Goal: Information Seeking & Learning: Compare options

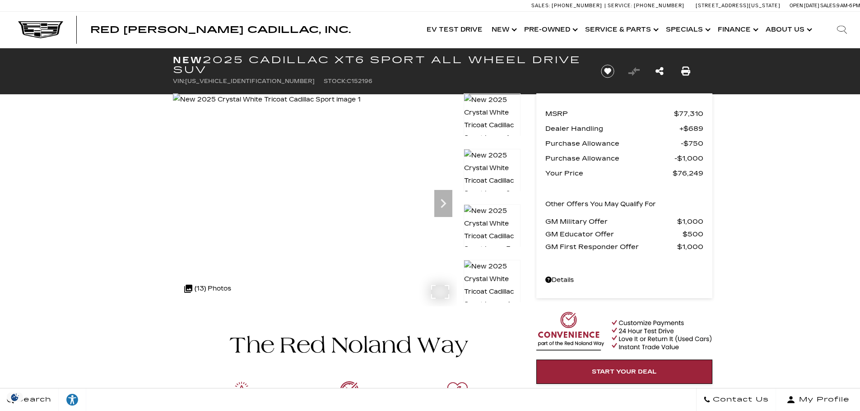
click at [213, 290] on div ".cls-1, .cls-3 { fill: #c50033; } .cls-1 { clip-rule: evenodd; } .cls-2 { clip-…" at bounding box center [208, 289] width 56 height 22
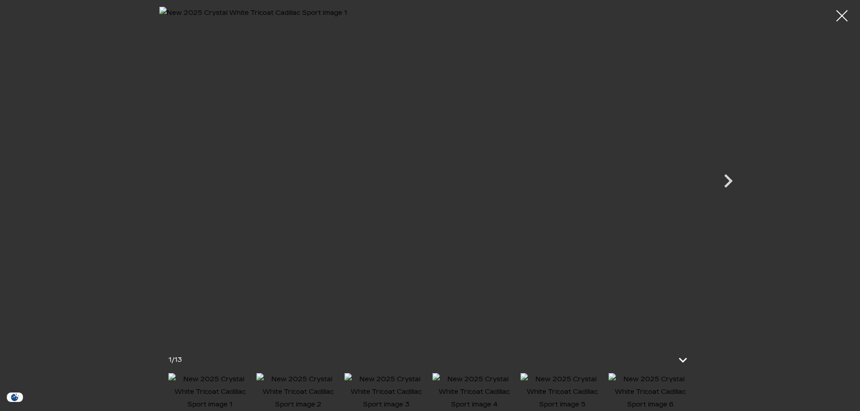
scroll to position [45, 0]
click at [652, 392] on img at bounding box center [651, 393] width 84 height 38
click at [650, 389] on img at bounding box center [652, 393] width 84 height 38
click at [662, 391] on img at bounding box center [652, 393] width 84 height 38
click at [669, 391] on img at bounding box center [651, 393] width 84 height 38
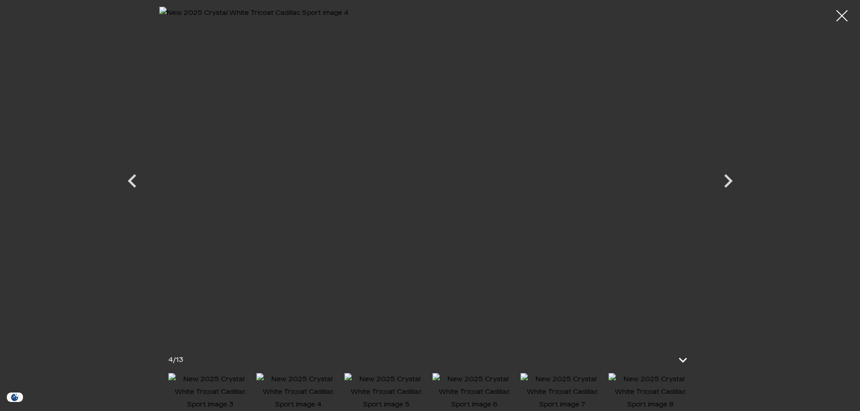
click at [660, 398] on img at bounding box center [651, 393] width 84 height 38
click at [484, 390] on img at bounding box center [475, 393] width 84 height 38
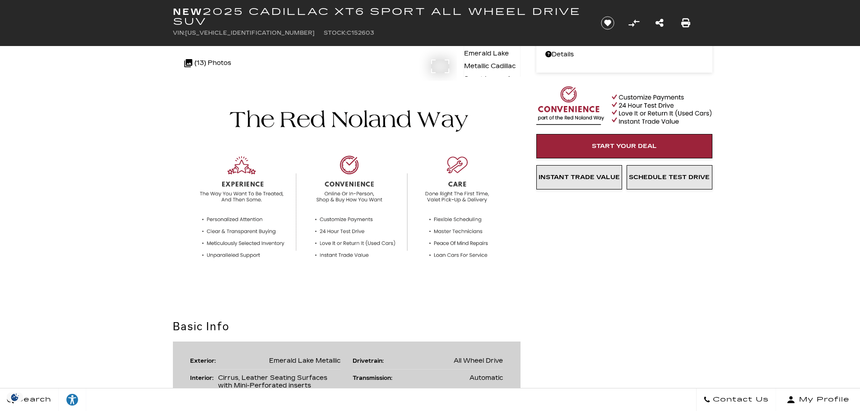
scroll to position [45, 0]
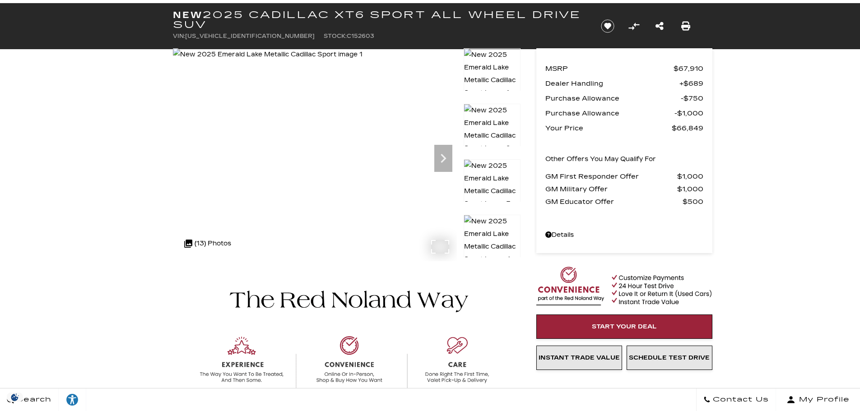
click at [342, 61] on img at bounding box center [268, 54] width 190 height 13
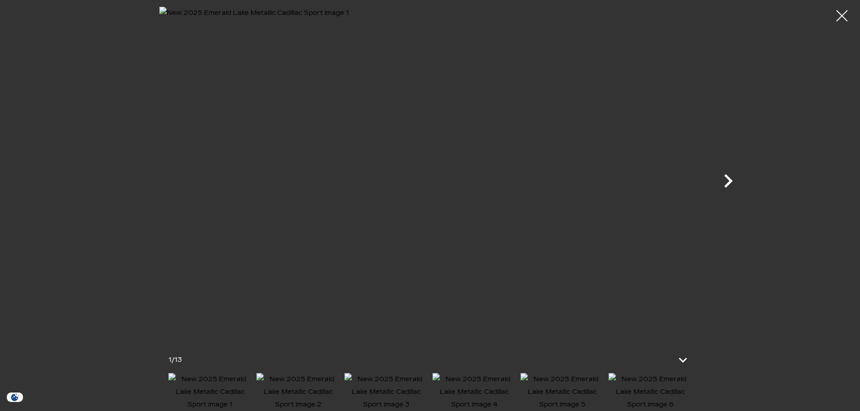
click at [732, 179] on icon "Next" at bounding box center [728, 181] width 27 height 27
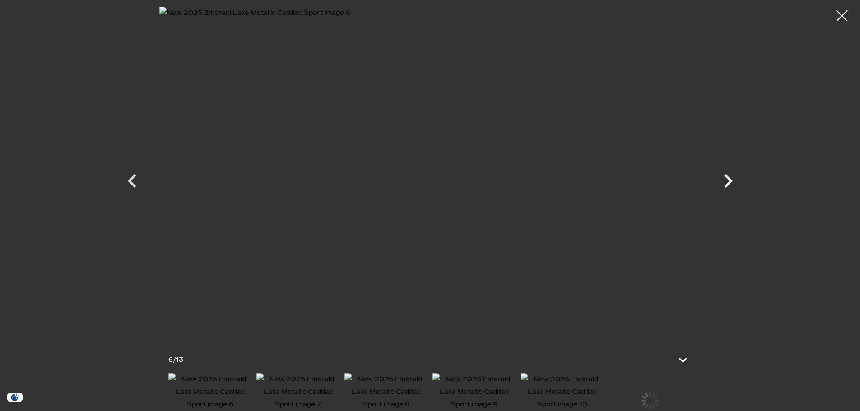
click at [732, 179] on icon "Next" at bounding box center [728, 181] width 27 height 27
click at [846, 14] on div at bounding box center [843, 16] width 24 height 24
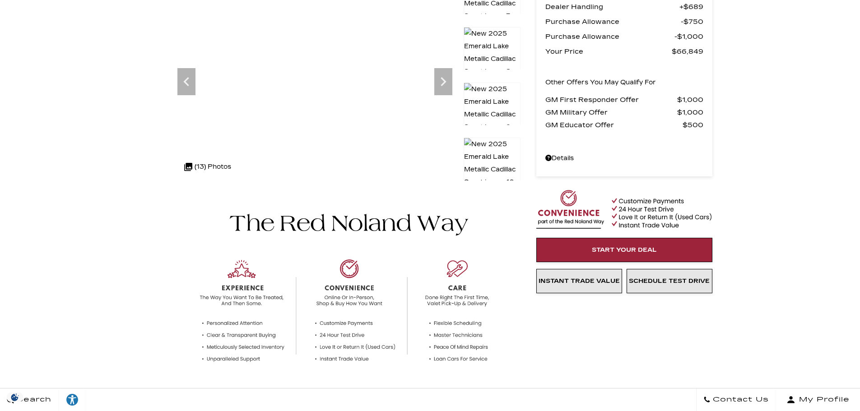
scroll to position [0, 0]
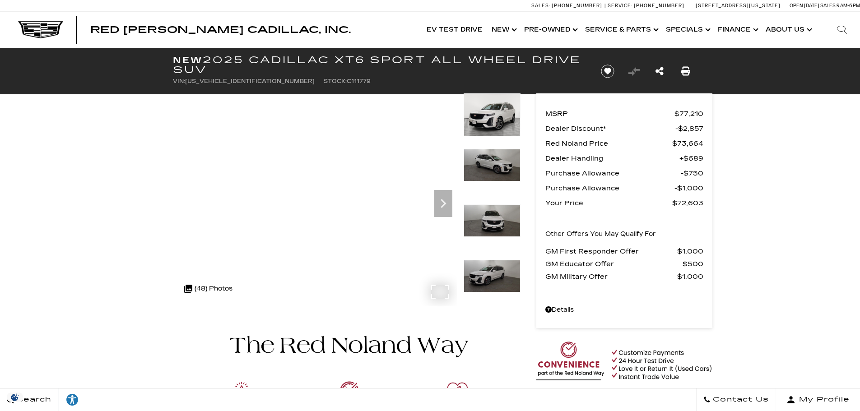
click at [197, 290] on div ".cls-1, .cls-3 { fill: #c50033; } .cls-1 { clip-rule: evenodd; } .cls-2 { clip-…" at bounding box center [208, 289] width 57 height 22
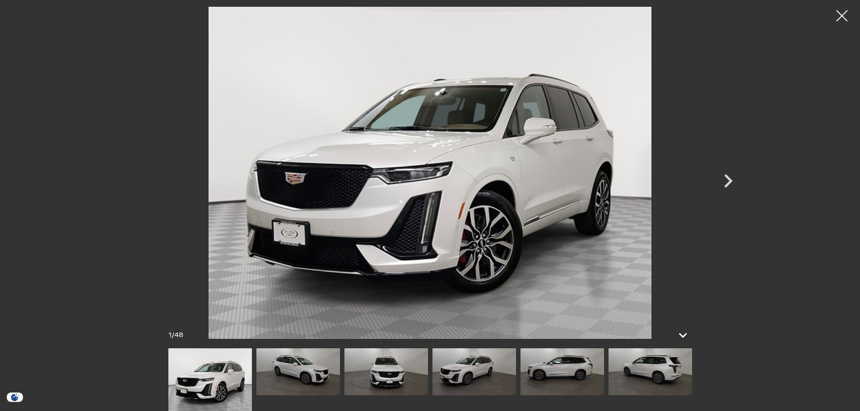
click at [661, 383] on img at bounding box center [651, 372] width 84 height 47
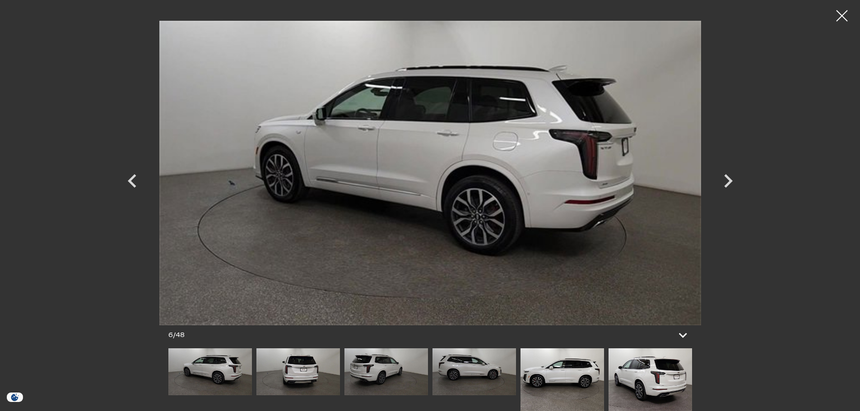
click at [661, 383] on img at bounding box center [651, 380] width 84 height 63
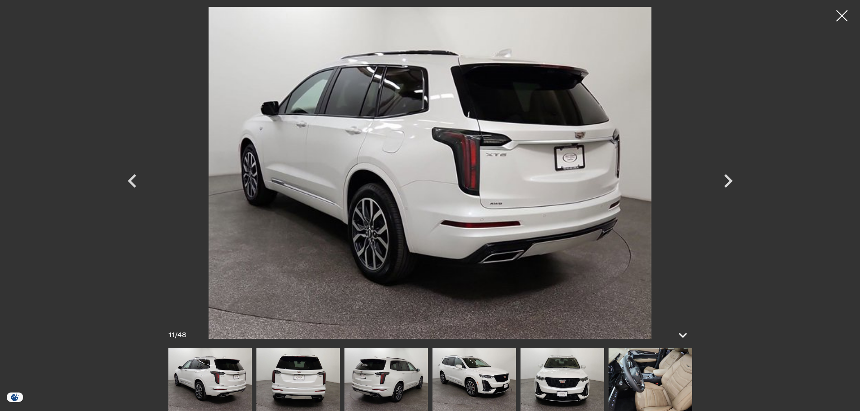
click at [661, 383] on img at bounding box center [651, 380] width 84 height 63
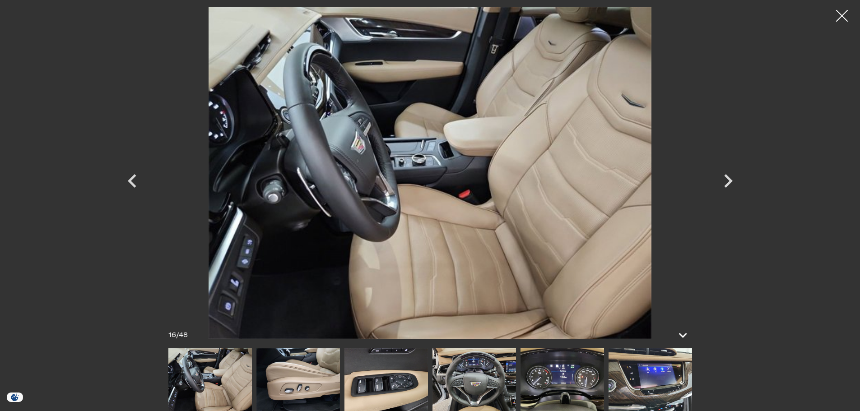
click at [847, 18] on div at bounding box center [843, 16] width 24 height 24
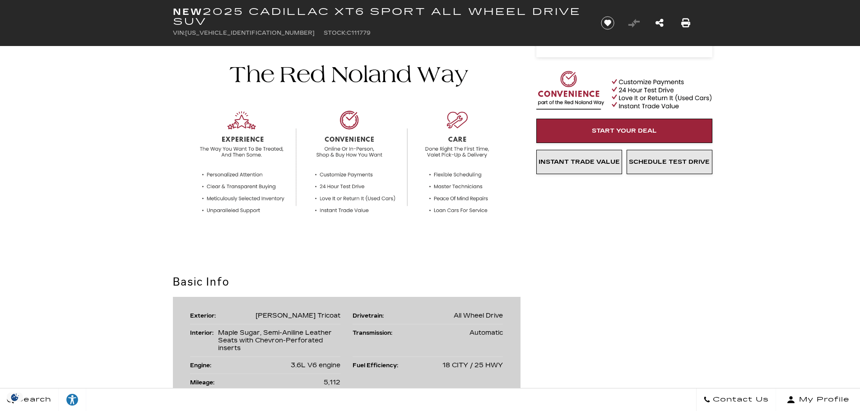
scroll to position [407, 0]
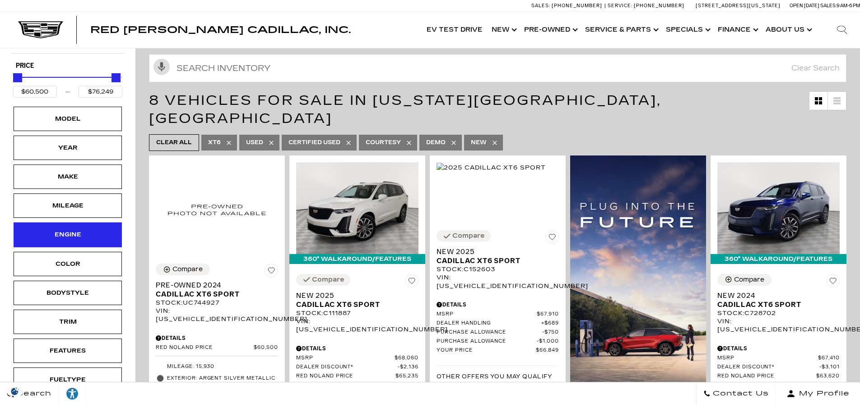
scroll to position [69, 0]
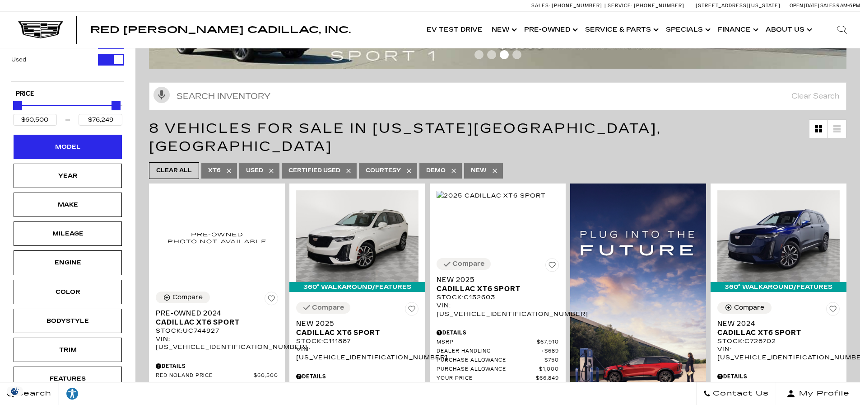
click at [79, 145] on div "Model" at bounding box center [67, 147] width 45 height 10
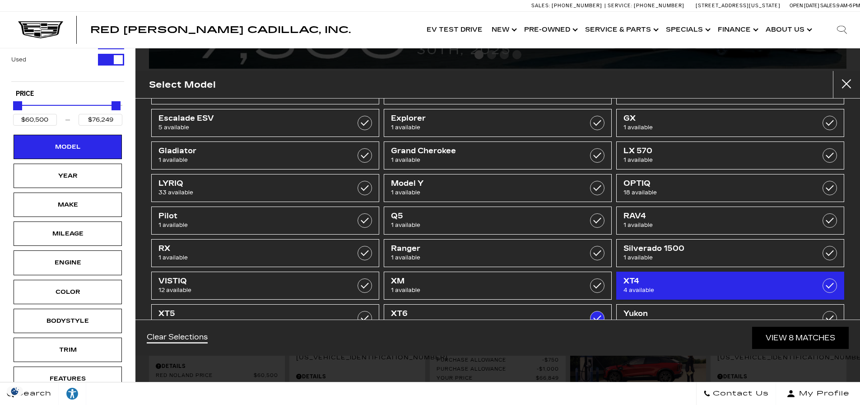
scroll to position [157, 0]
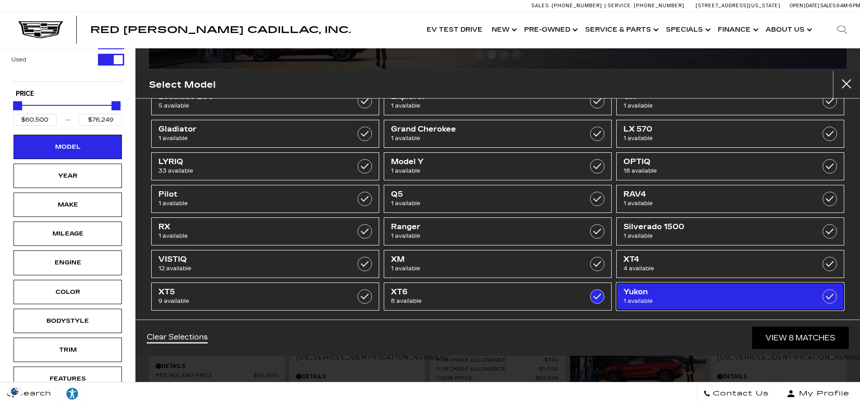
click at [823, 297] on label at bounding box center [830, 296] width 14 height 14
type input "$85,189"
checkbox input "true"
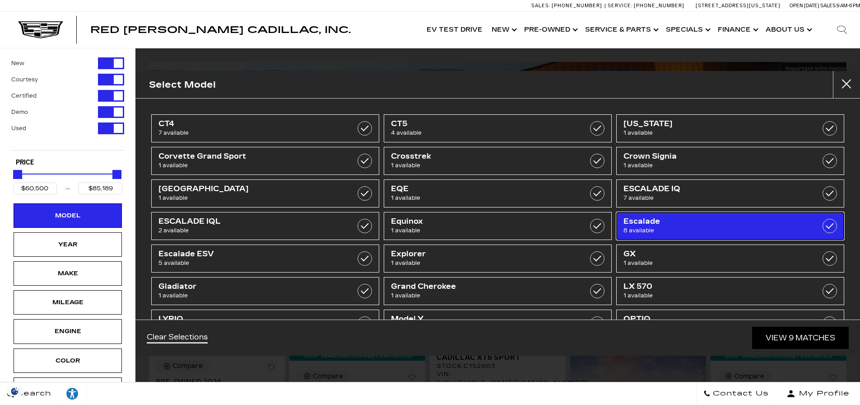
click at [824, 226] on label at bounding box center [830, 226] width 14 height 14
type input "$50,189"
type input "$195,000"
checkbox input "true"
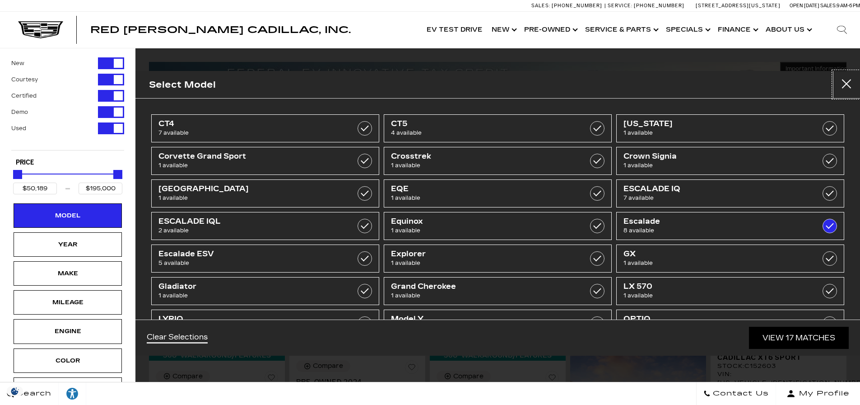
click at [846, 82] on button "Close" at bounding box center [846, 84] width 27 height 27
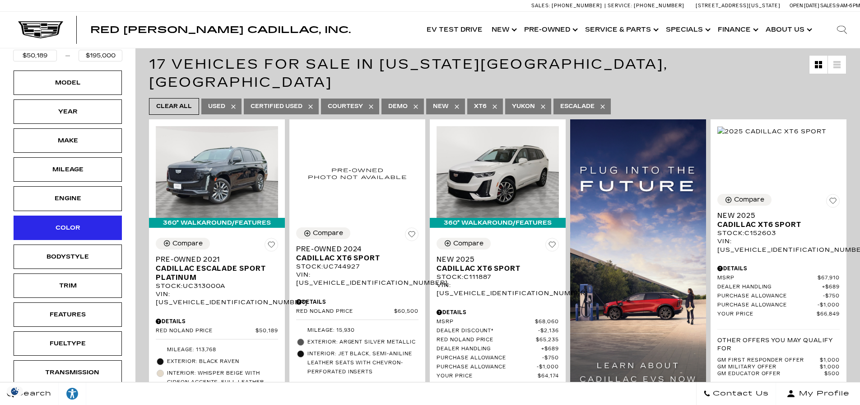
scroll to position [90, 0]
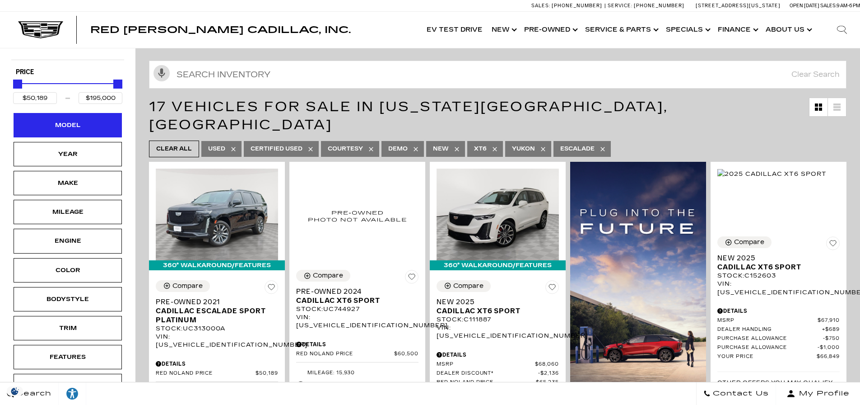
click at [93, 123] on div "Model" at bounding box center [68, 125] width 108 height 24
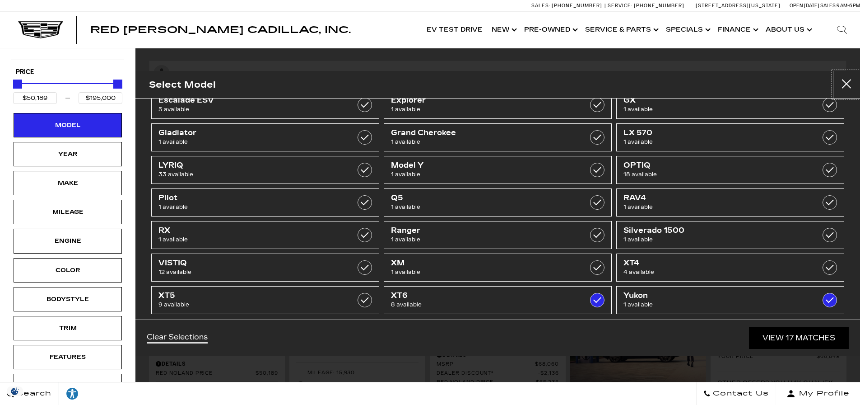
scroll to position [157, 0]
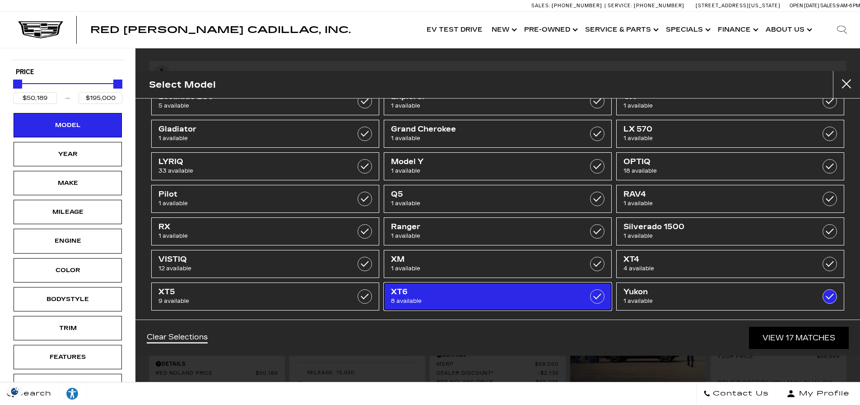
click at [591, 297] on label at bounding box center [597, 296] width 14 height 14
checkbox input "false"
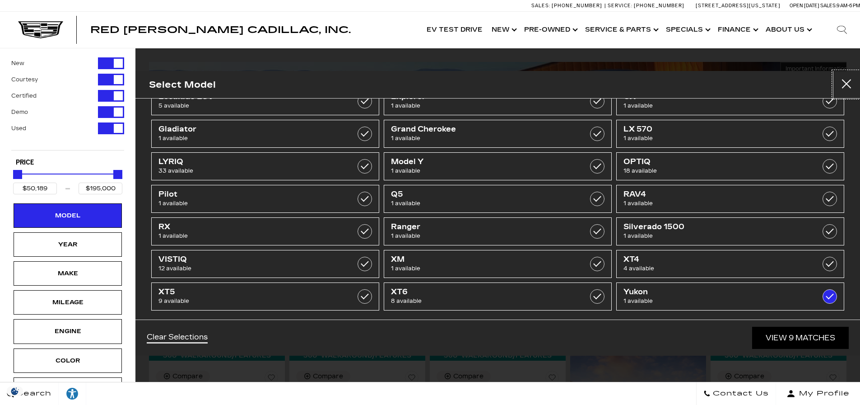
click at [845, 86] on button "Close" at bounding box center [846, 84] width 27 height 27
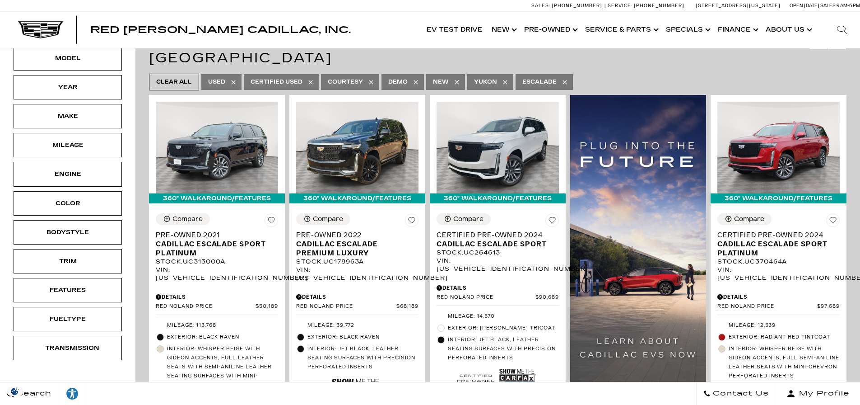
scroll to position [181, 0]
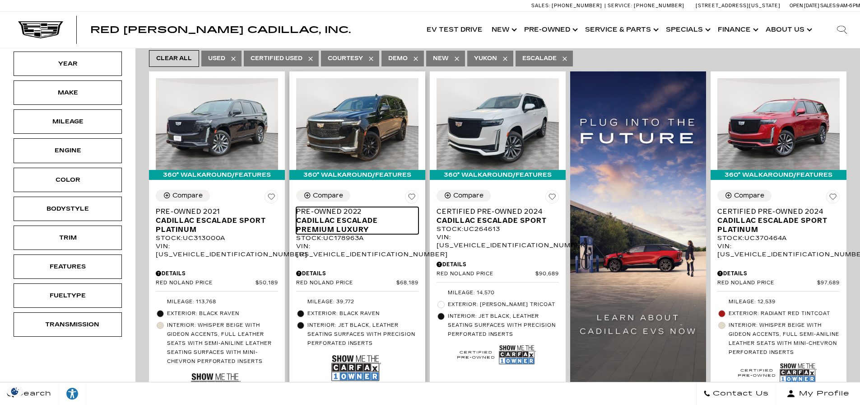
click at [343, 216] on span "Cadillac Escalade Premium Luxury" at bounding box center [354, 225] width 116 height 18
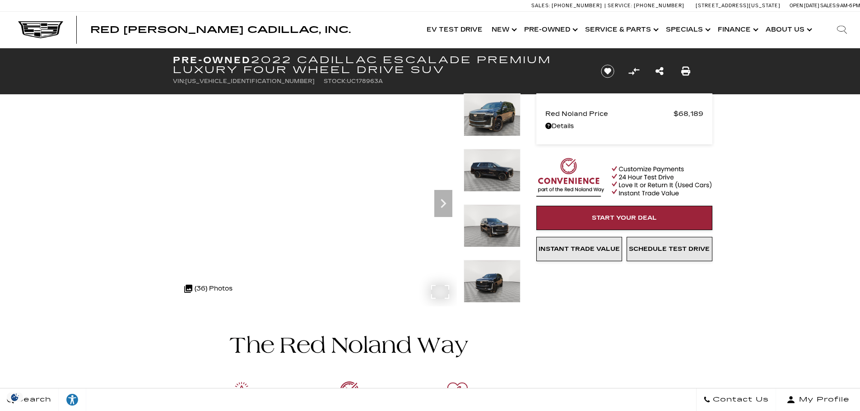
click at [208, 288] on div ".cls-1, .cls-3 { fill: #c50033; } .cls-1 { clip-rule: evenodd; } .cls-2 { clip-…" at bounding box center [208, 289] width 57 height 22
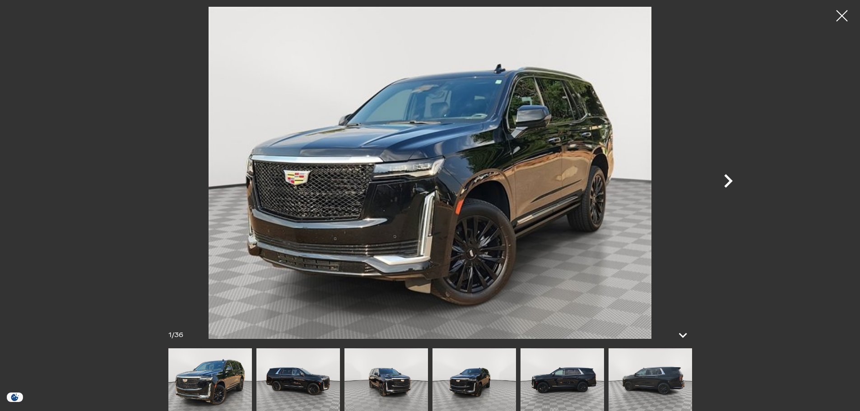
click at [727, 180] on icon "Next" at bounding box center [728, 181] width 27 height 27
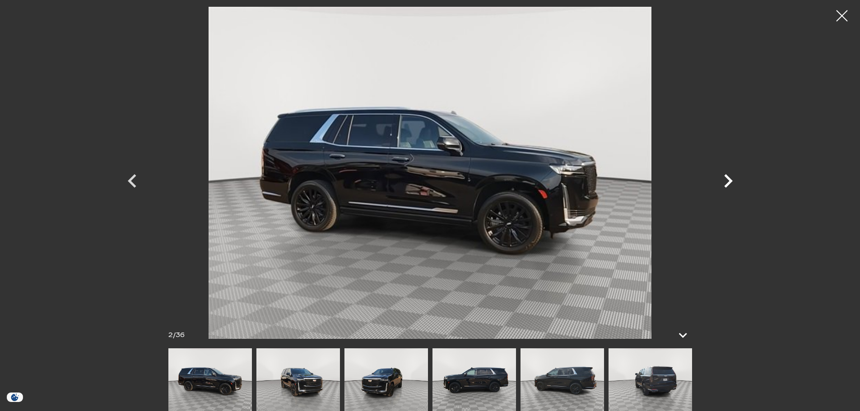
click at [727, 180] on icon "Next" at bounding box center [728, 181] width 27 height 27
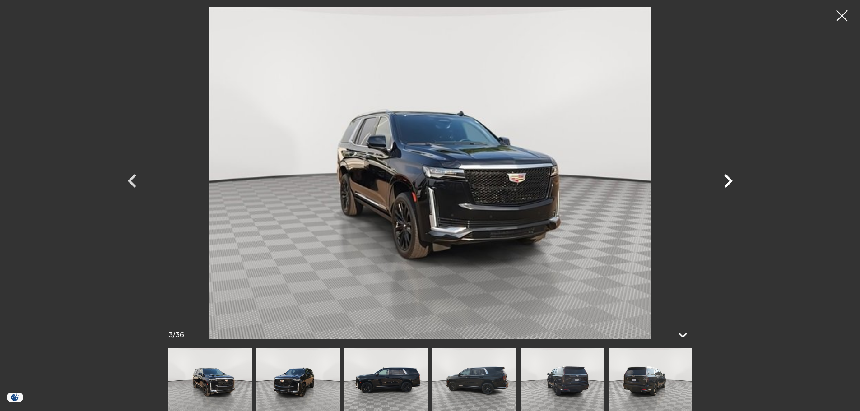
click at [727, 180] on icon "Next" at bounding box center [728, 181] width 27 height 27
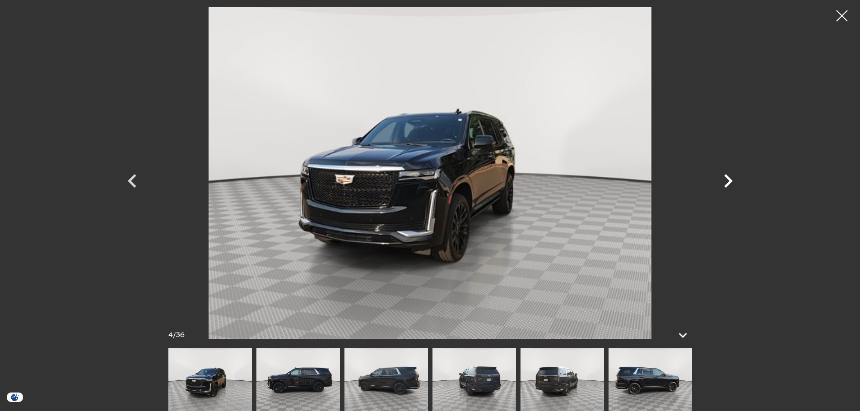
click at [728, 181] on icon "Next" at bounding box center [728, 181] width 27 height 27
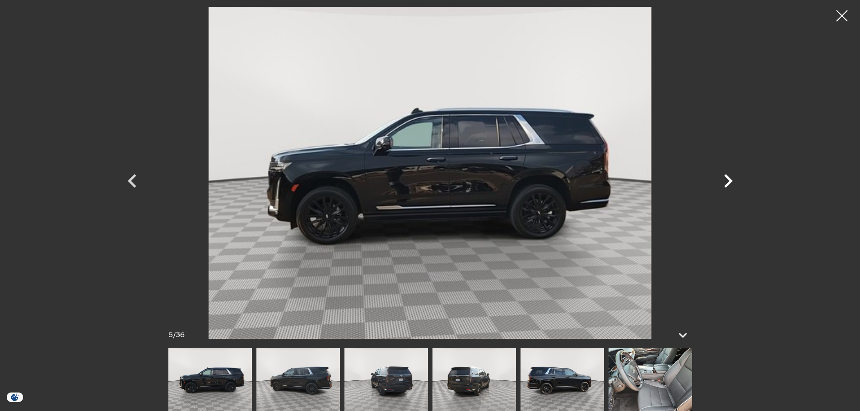
click at [728, 181] on icon "Next" at bounding box center [728, 181] width 27 height 27
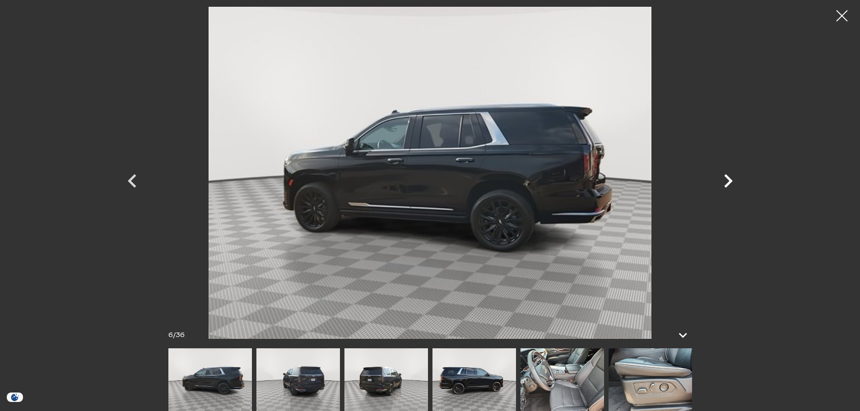
click at [728, 181] on icon "Next" at bounding box center [728, 181] width 27 height 27
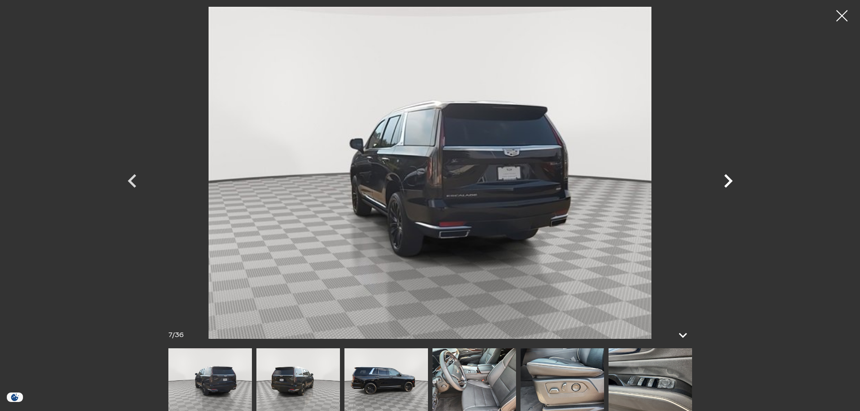
click at [728, 181] on icon "Next" at bounding box center [728, 181] width 27 height 27
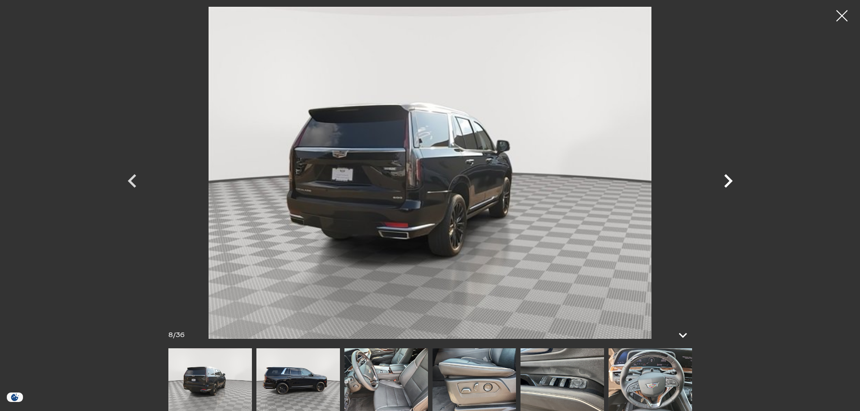
click at [728, 181] on icon "Next" at bounding box center [728, 181] width 27 height 27
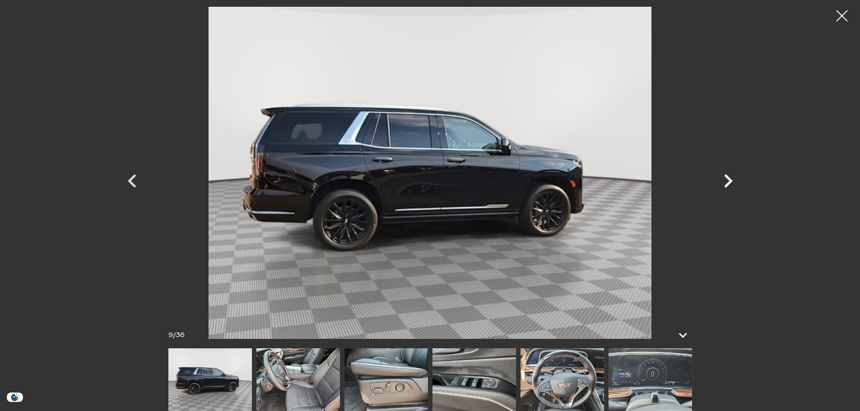
click at [728, 181] on icon "Next" at bounding box center [728, 181] width 27 height 27
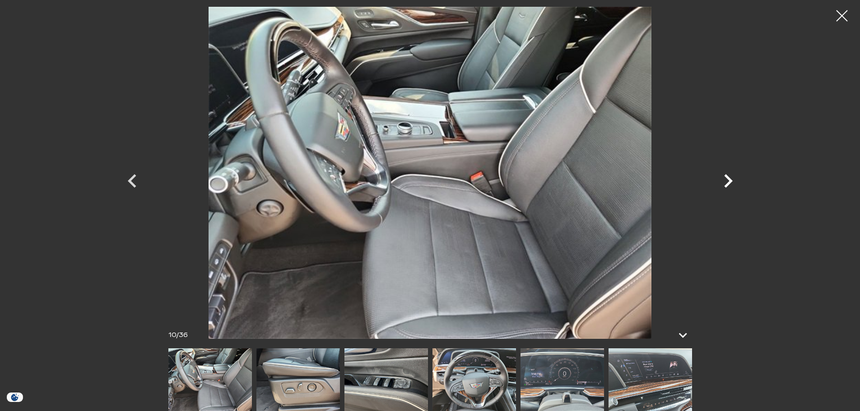
click at [728, 180] on icon "Next" at bounding box center [728, 181] width 27 height 27
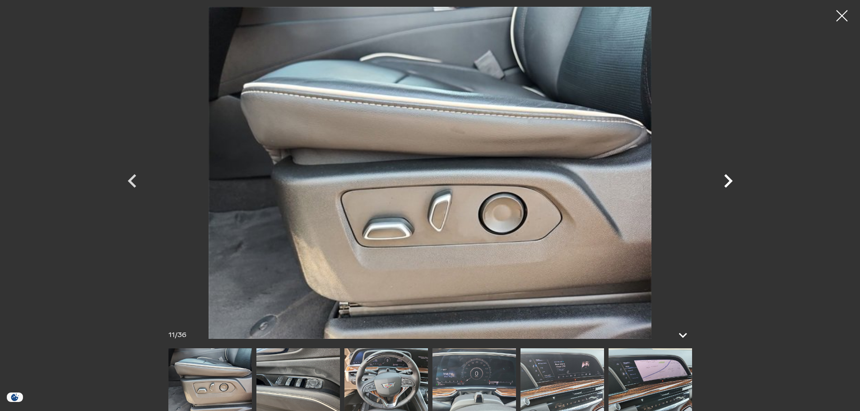
click at [729, 178] on icon "Next" at bounding box center [729, 181] width 9 height 14
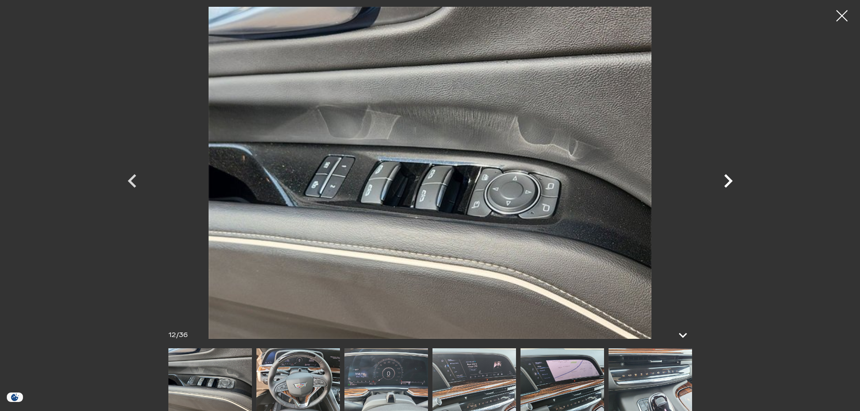
click at [731, 183] on icon "Next" at bounding box center [729, 181] width 9 height 14
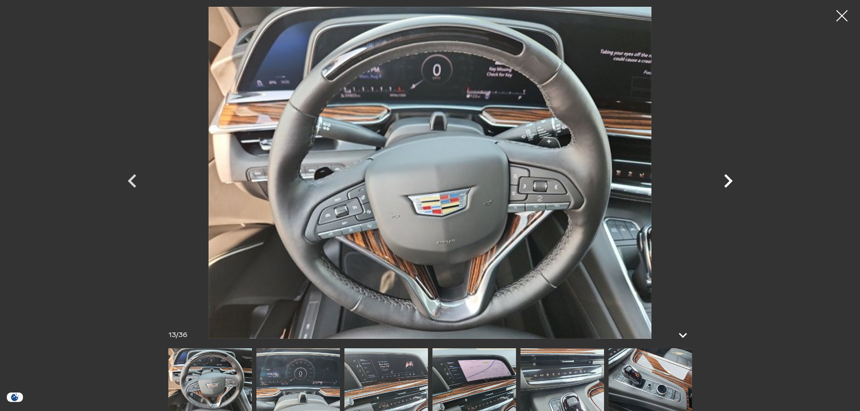
click at [730, 180] on icon "Next" at bounding box center [729, 181] width 9 height 14
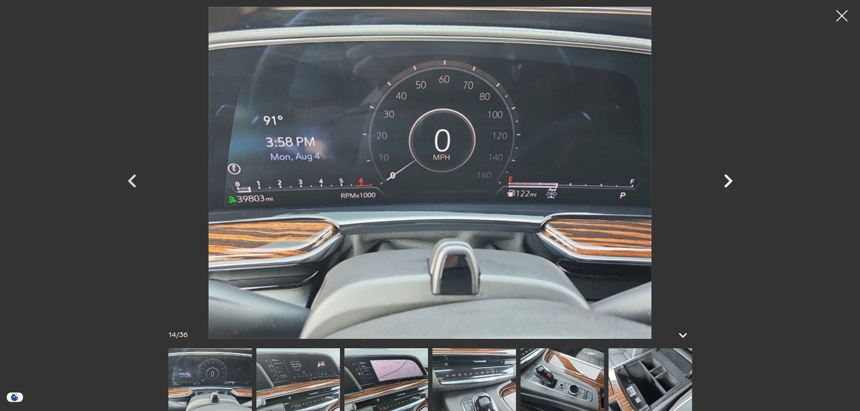
click at [730, 180] on icon "Next" at bounding box center [729, 181] width 9 height 14
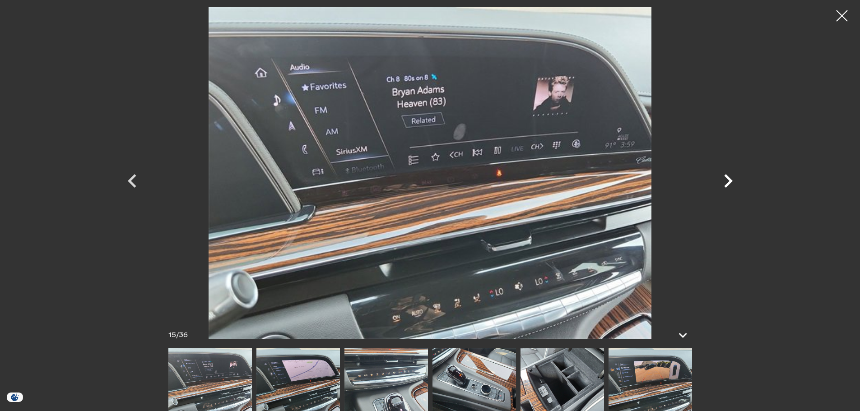
click at [730, 180] on icon "Next" at bounding box center [729, 181] width 9 height 14
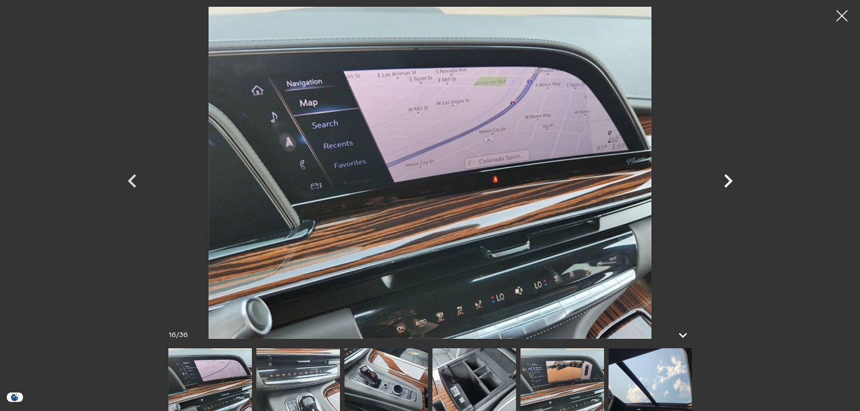
click at [730, 180] on icon "Next" at bounding box center [729, 181] width 9 height 14
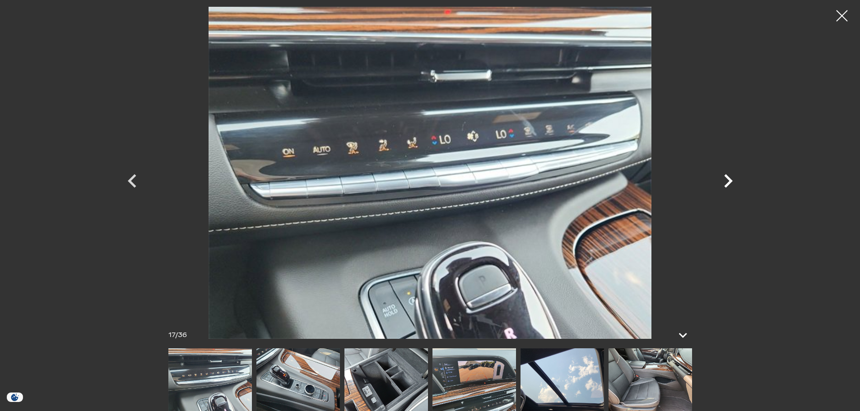
click at [730, 180] on icon "Next" at bounding box center [729, 181] width 9 height 14
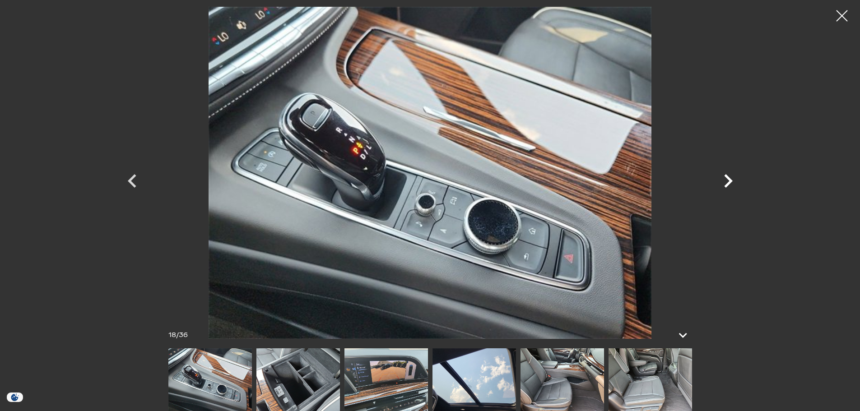
click at [730, 180] on icon "Next" at bounding box center [729, 181] width 9 height 14
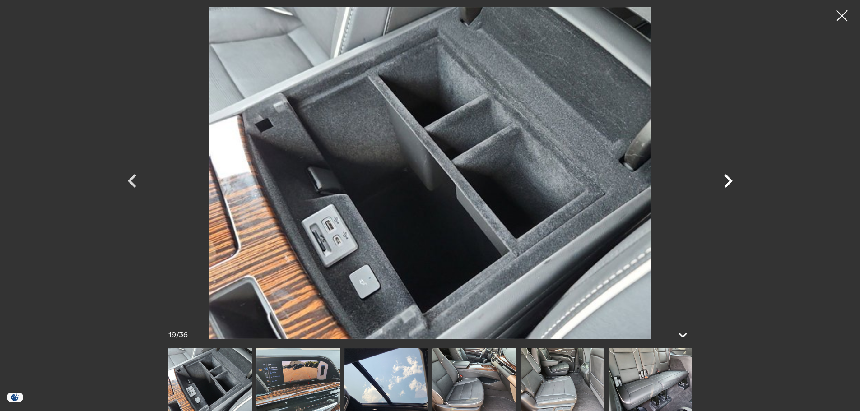
click at [730, 180] on icon "Next" at bounding box center [729, 181] width 9 height 14
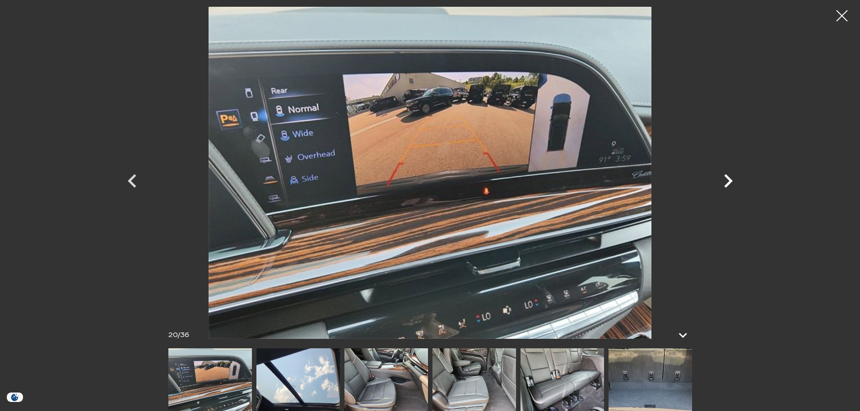
click at [730, 180] on icon "Next" at bounding box center [729, 181] width 9 height 14
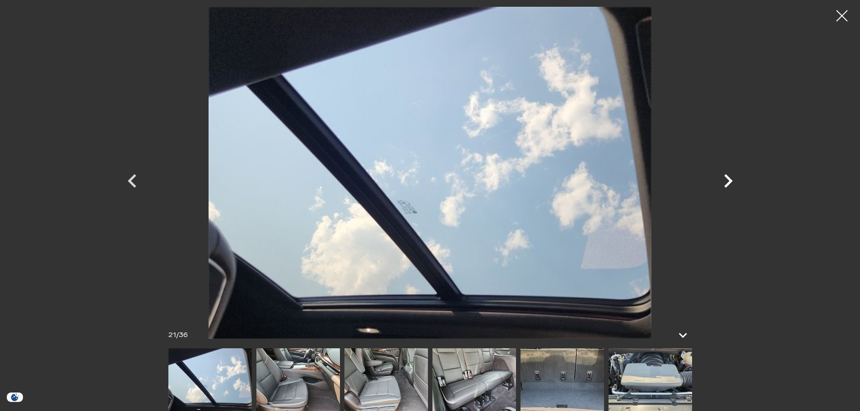
click at [730, 180] on icon "Next" at bounding box center [729, 181] width 9 height 14
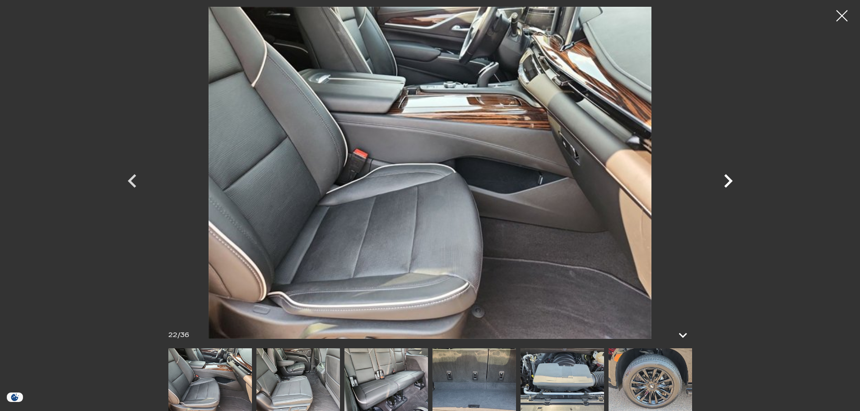
click at [730, 180] on icon "Next" at bounding box center [729, 181] width 9 height 14
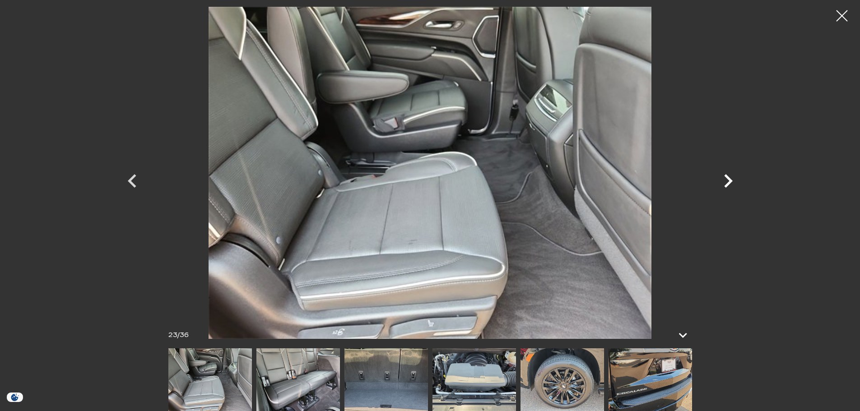
click at [730, 180] on icon "Next" at bounding box center [729, 181] width 9 height 14
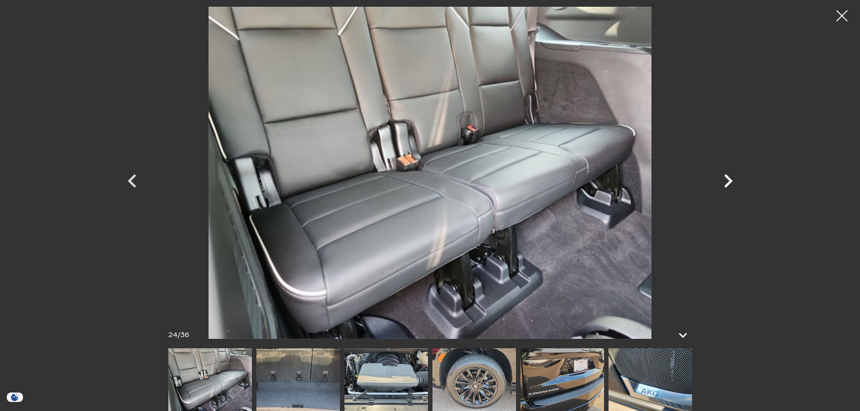
click at [730, 180] on icon "Next" at bounding box center [729, 181] width 9 height 14
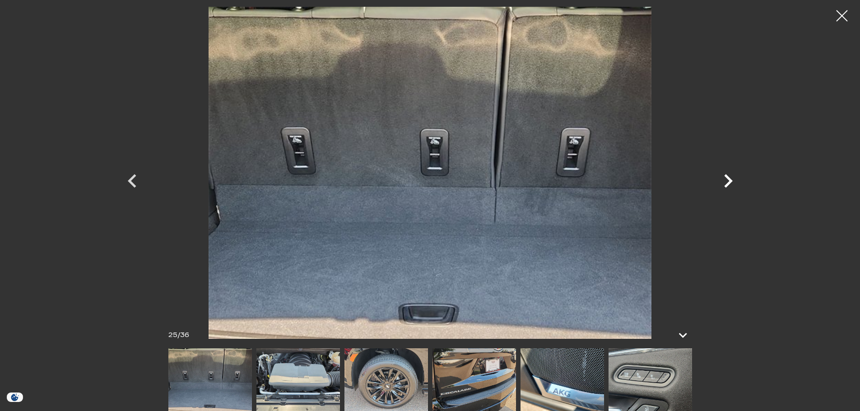
click at [730, 180] on icon "Next" at bounding box center [729, 181] width 9 height 14
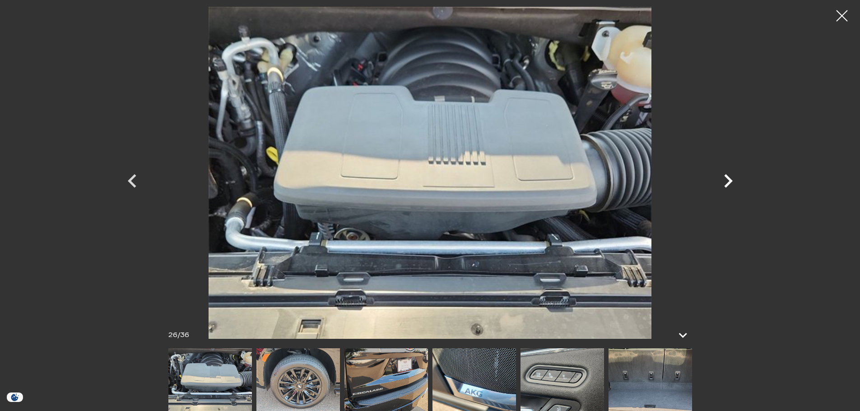
click at [730, 180] on icon "Next" at bounding box center [729, 181] width 9 height 14
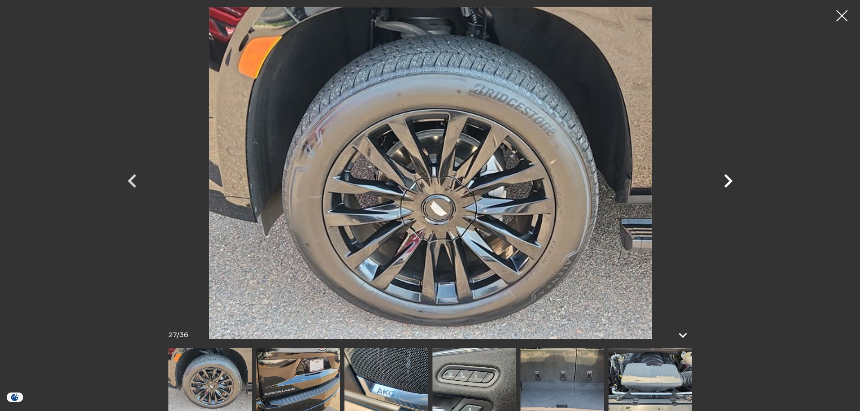
click at [729, 182] on icon "Next" at bounding box center [728, 181] width 27 height 27
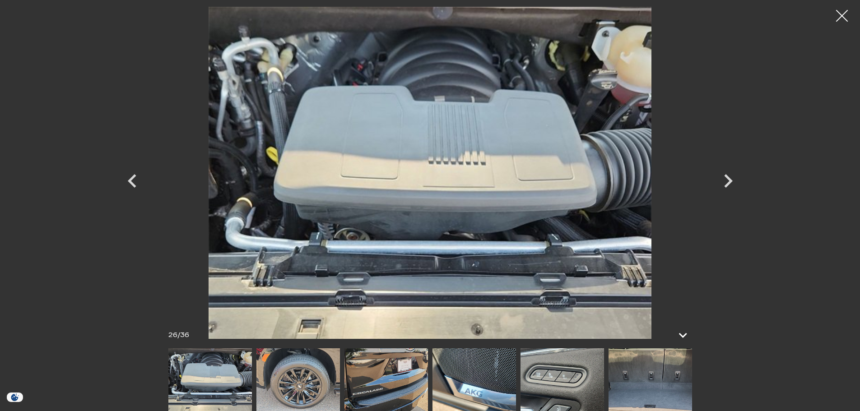
click at [844, 16] on div at bounding box center [843, 16] width 24 height 24
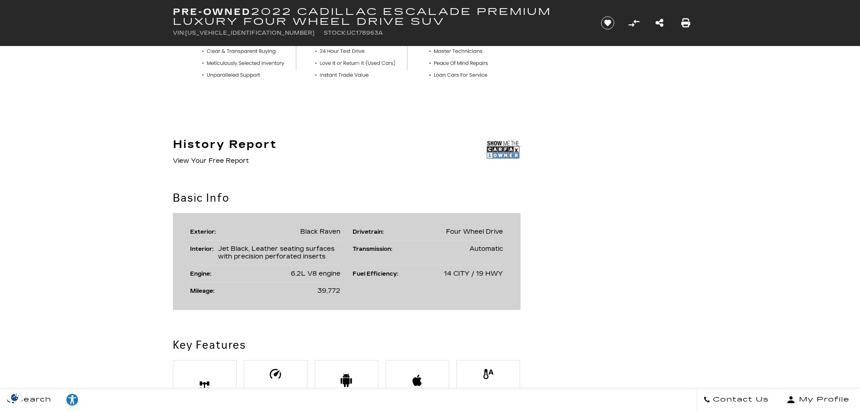
scroll to position [181, 0]
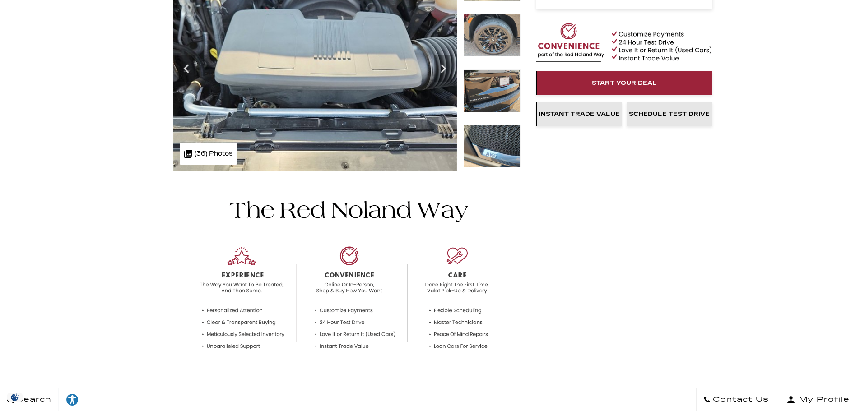
scroll to position [0, 0]
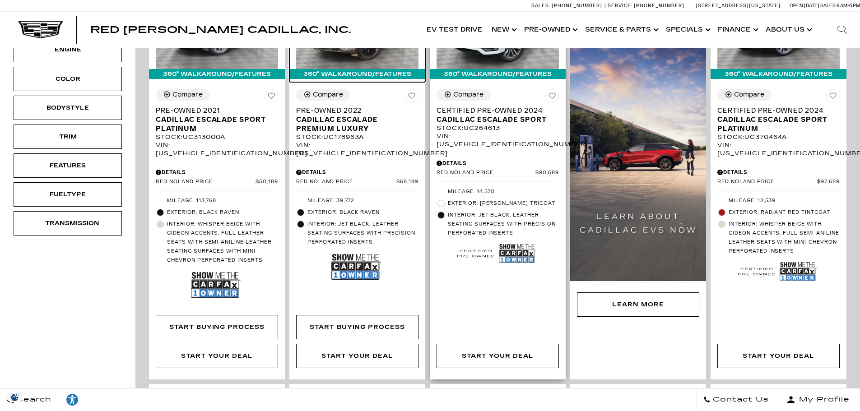
scroll to position [226, 0]
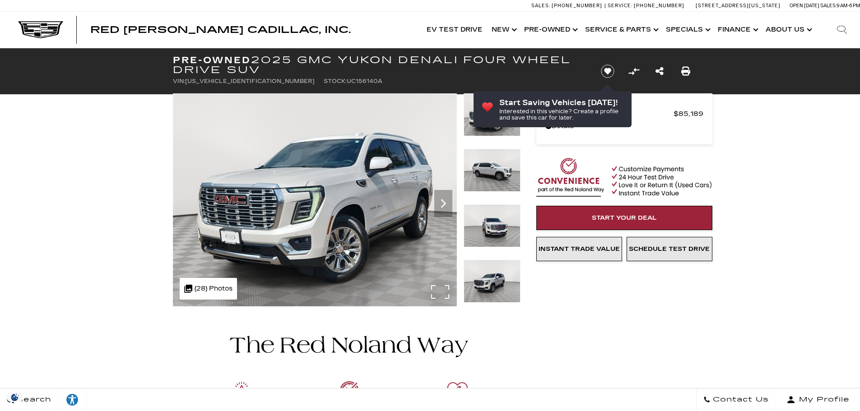
click at [207, 288] on div ".cls-1, .cls-3 { fill: #c50033; } .cls-1 { clip-rule: evenodd; } .cls-2 { clip-…" at bounding box center [208, 289] width 57 height 22
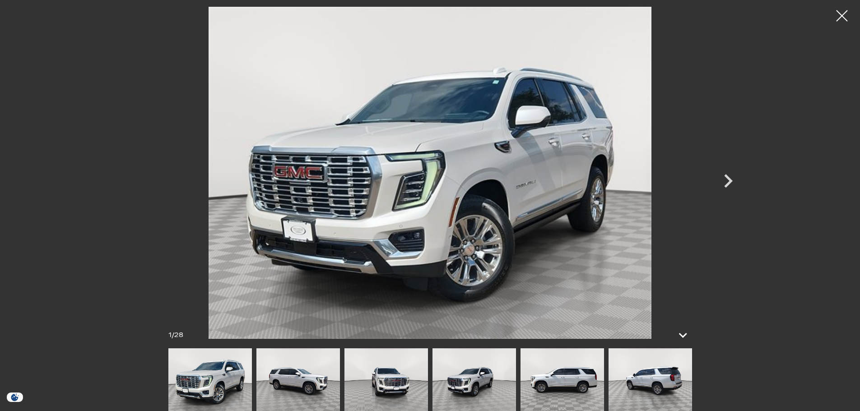
scroll to position [136, 0]
click at [731, 182] on icon "Next" at bounding box center [729, 181] width 9 height 14
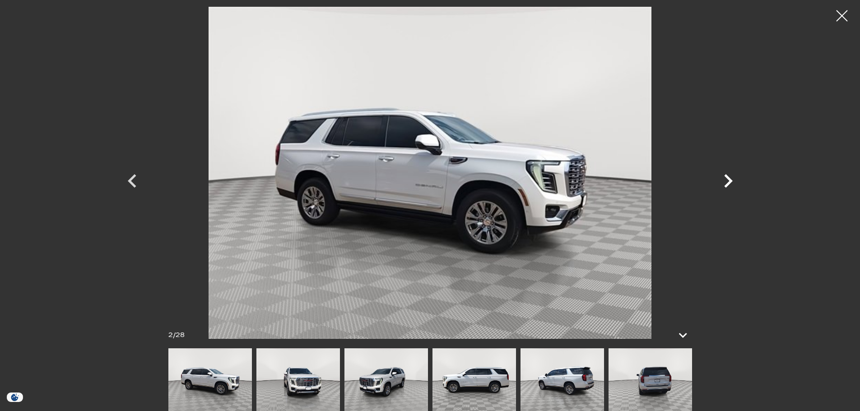
click at [731, 182] on icon "Next" at bounding box center [729, 181] width 9 height 14
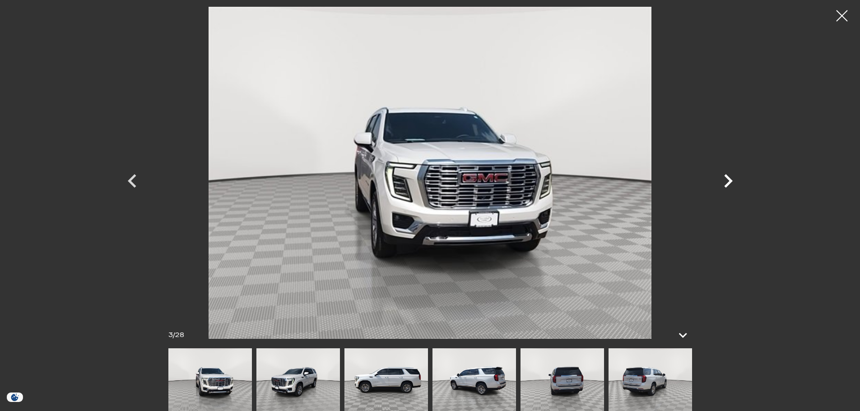
click at [731, 182] on icon "Next" at bounding box center [729, 181] width 9 height 14
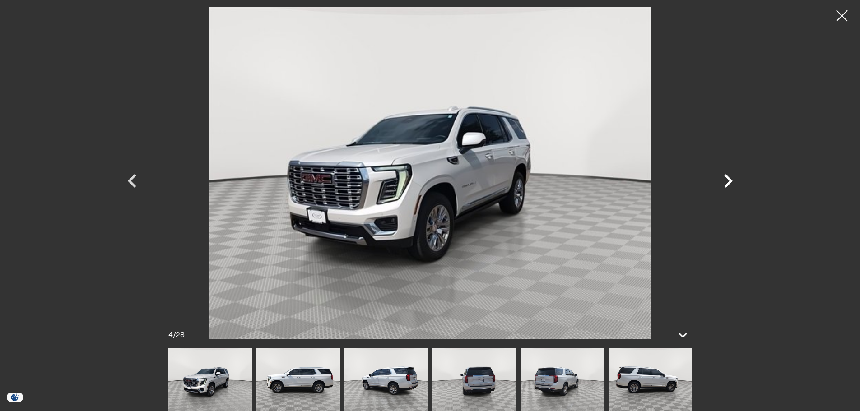
click at [731, 182] on icon "Next" at bounding box center [729, 181] width 9 height 14
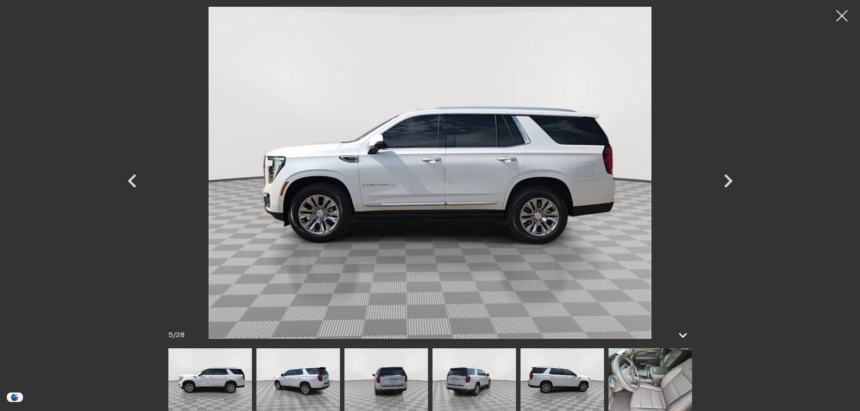
click at [655, 383] on img at bounding box center [651, 380] width 84 height 63
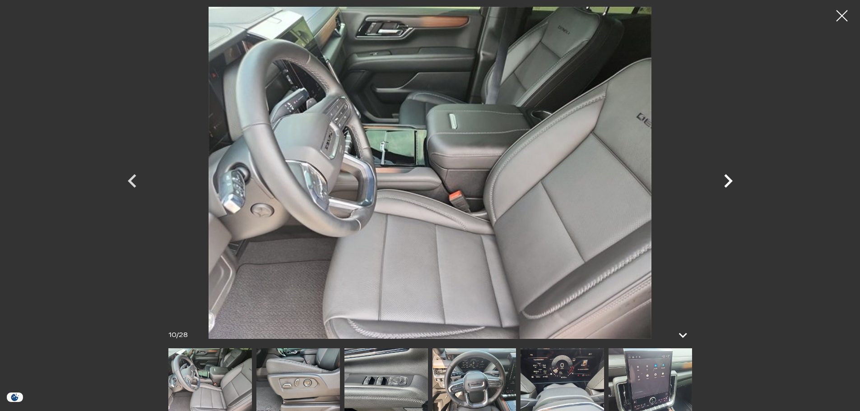
click at [728, 177] on icon "Next" at bounding box center [729, 181] width 9 height 14
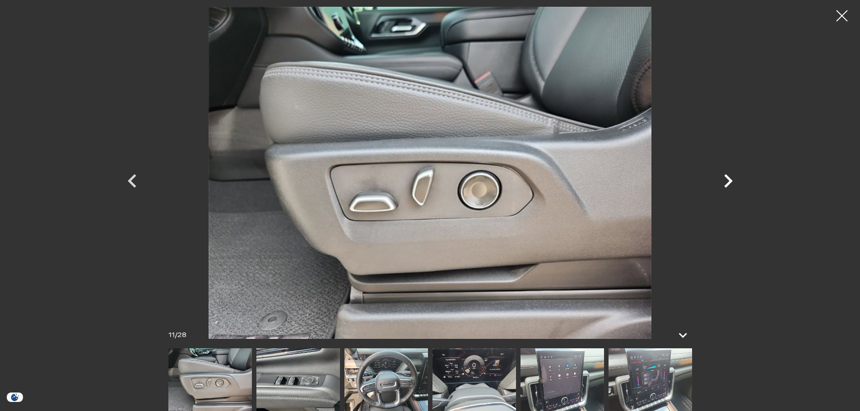
click at [728, 177] on icon "Next" at bounding box center [729, 181] width 9 height 14
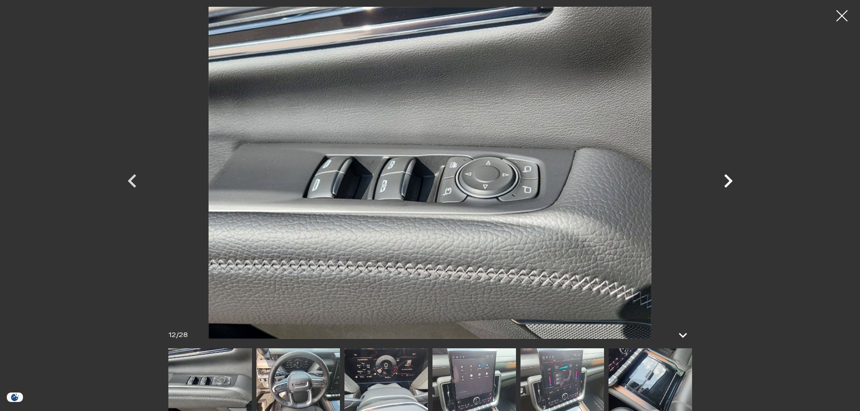
click at [728, 177] on icon "Next" at bounding box center [729, 181] width 9 height 14
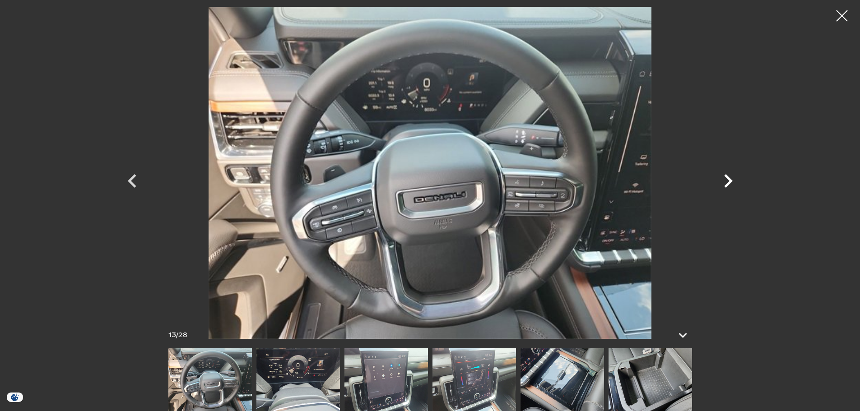
click at [728, 177] on icon "Next" at bounding box center [729, 181] width 9 height 14
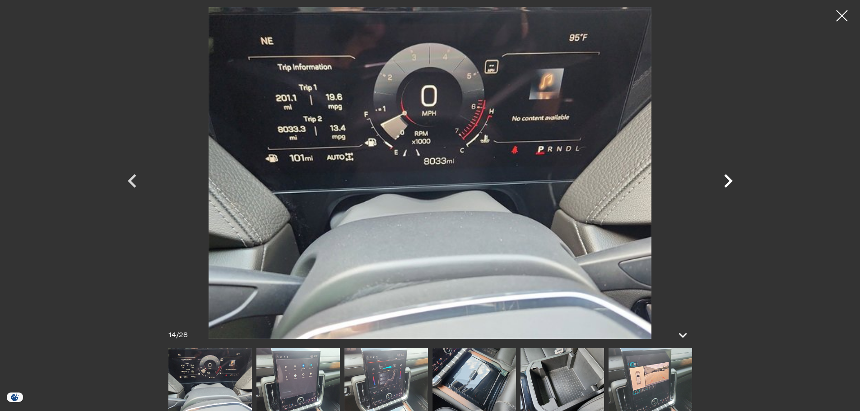
click at [728, 177] on icon "Next" at bounding box center [729, 181] width 9 height 14
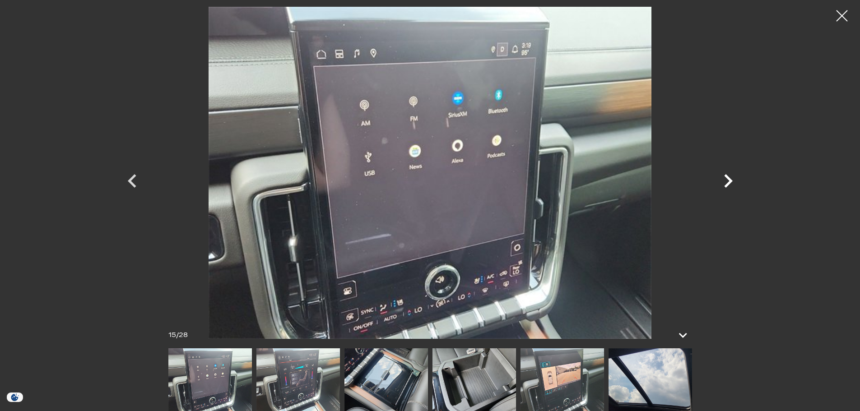
click at [728, 177] on icon "Next" at bounding box center [729, 181] width 9 height 14
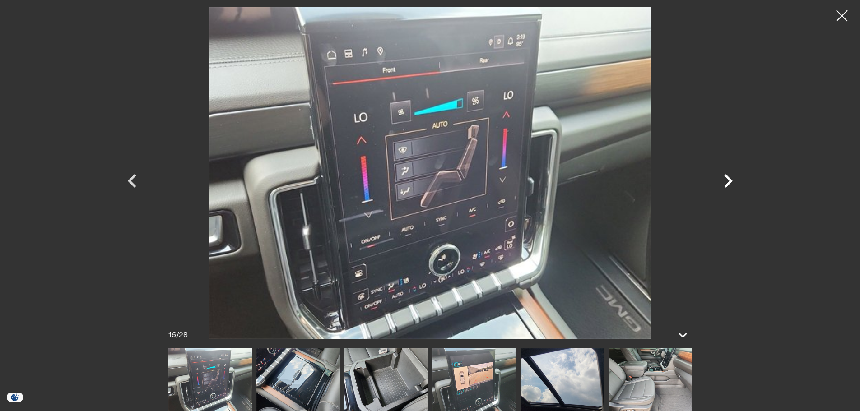
click at [728, 177] on icon "Next" at bounding box center [729, 181] width 9 height 14
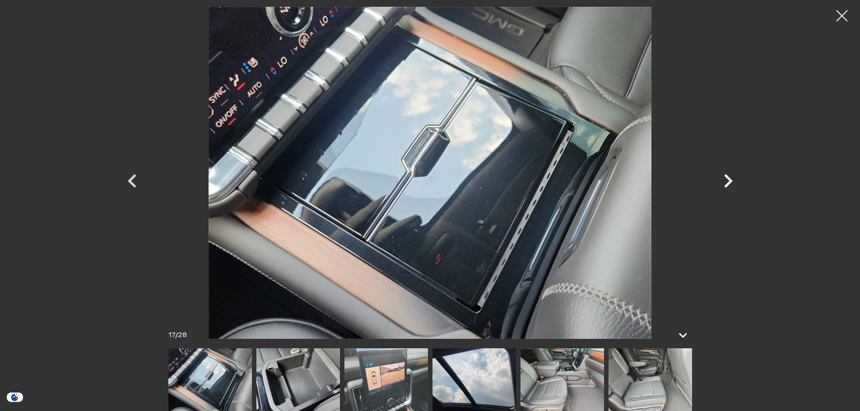
click at [728, 177] on icon "Next" at bounding box center [729, 181] width 9 height 14
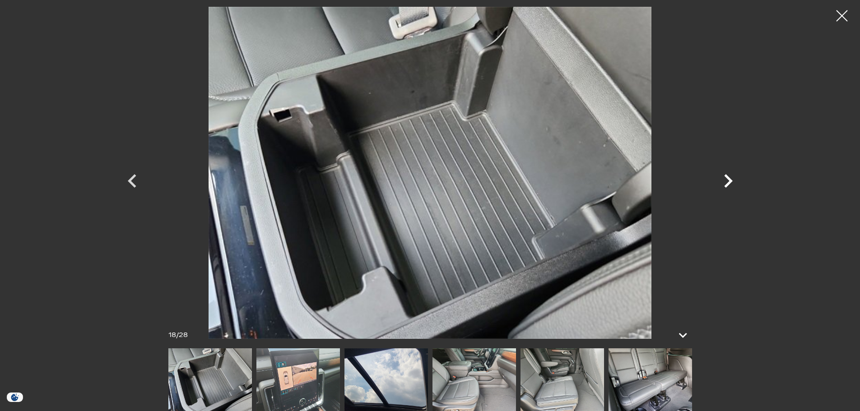
click at [728, 177] on icon "Next" at bounding box center [729, 181] width 9 height 14
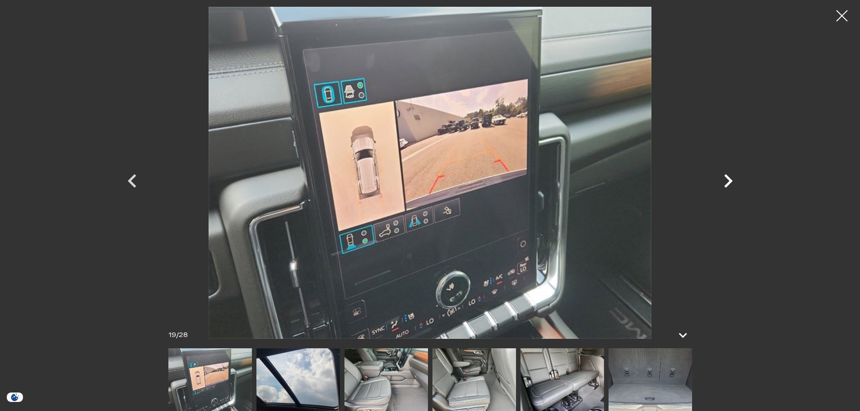
click at [728, 177] on icon "Next" at bounding box center [729, 181] width 9 height 14
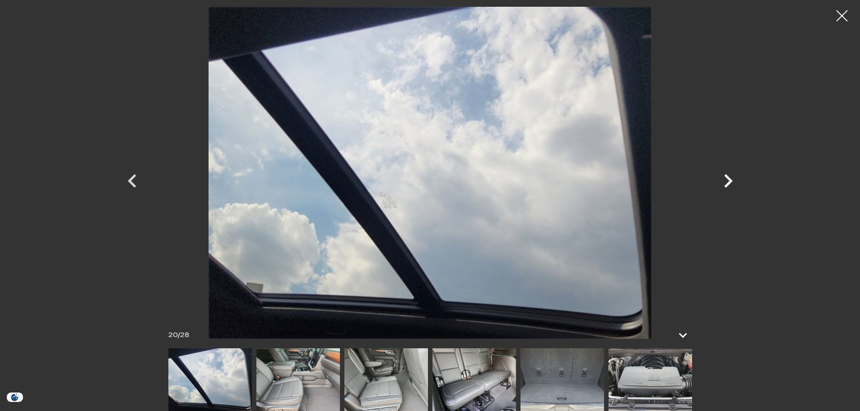
click at [728, 177] on icon "Next" at bounding box center [729, 181] width 9 height 14
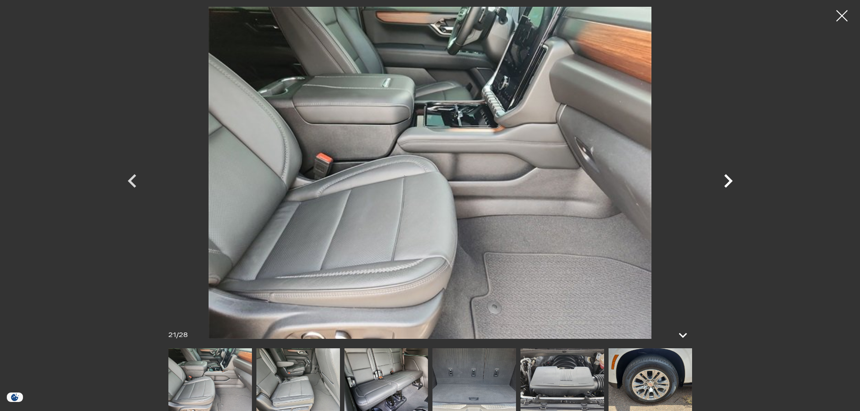
click at [728, 177] on icon "Next" at bounding box center [729, 181] width 9 height 14
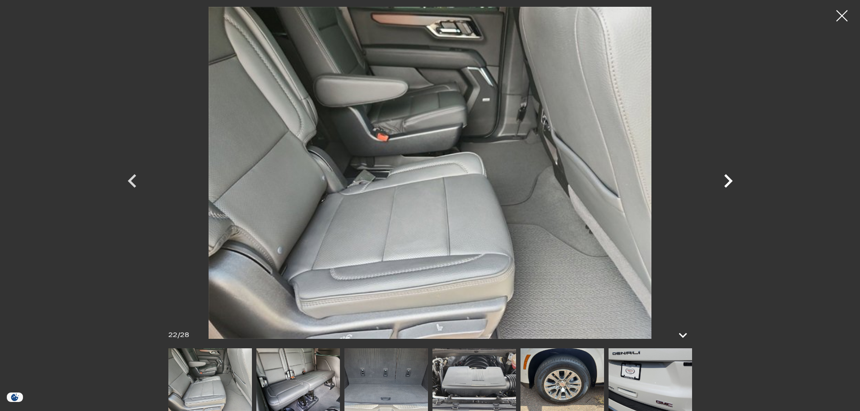
click at [728, 177] on icon "Next" at bounding box center [729, 181] width 9 height 14
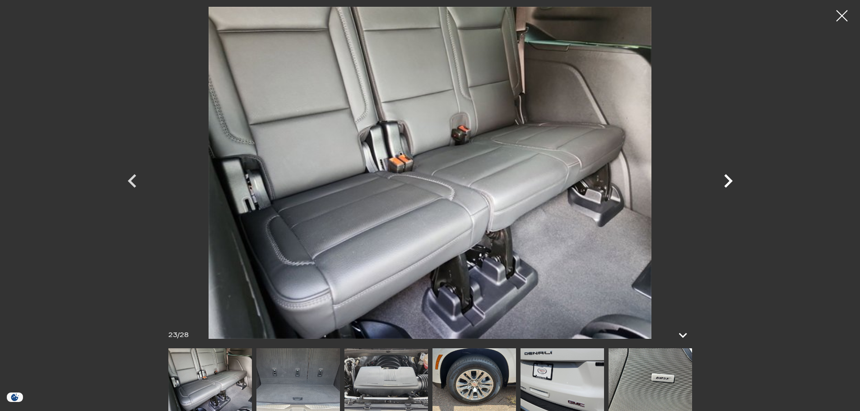
click at [728, 177] on icon "Next" at bounding box center [729, 181] width 9 height 14
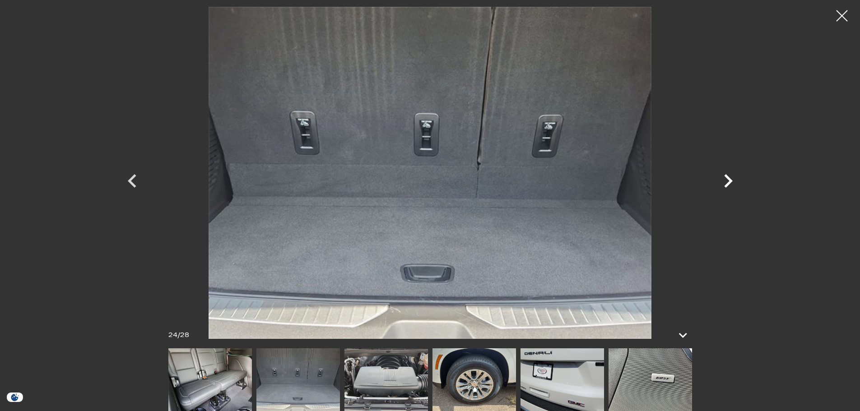
click at [728, 177] on icon "Next" at bounding box center [729, 181] width 9 height 14
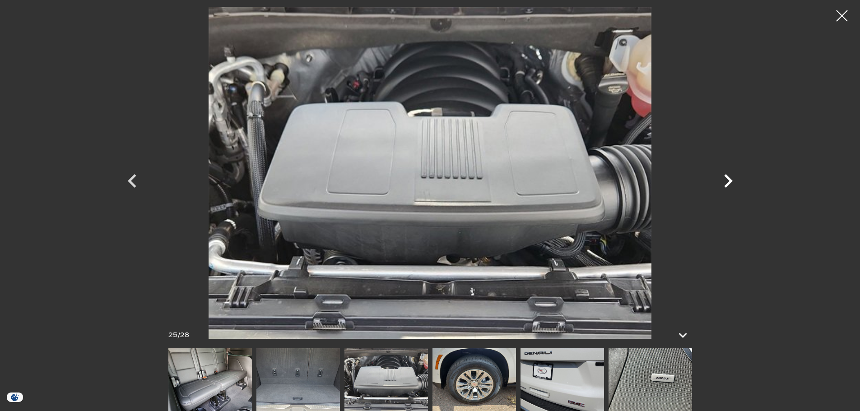
click at [728, 177] on icon "Next" at bounding box center [729, 181] width 9 height 14
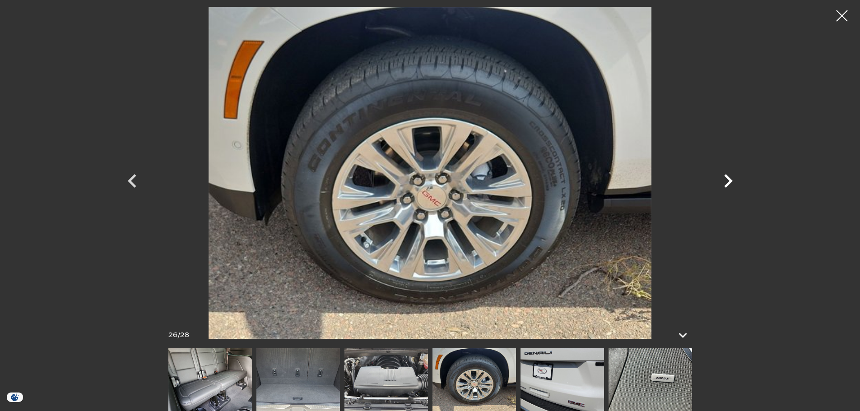
click at [728, 177] on icon "Next" at bounding box center [729, 181] width 9 height 14
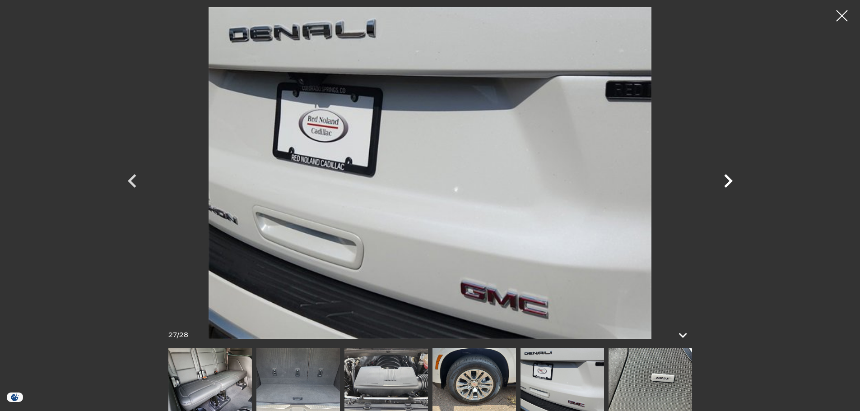
click at [728, 177] on icon "Next" at bounding box center [729, 181] width 9 height 14
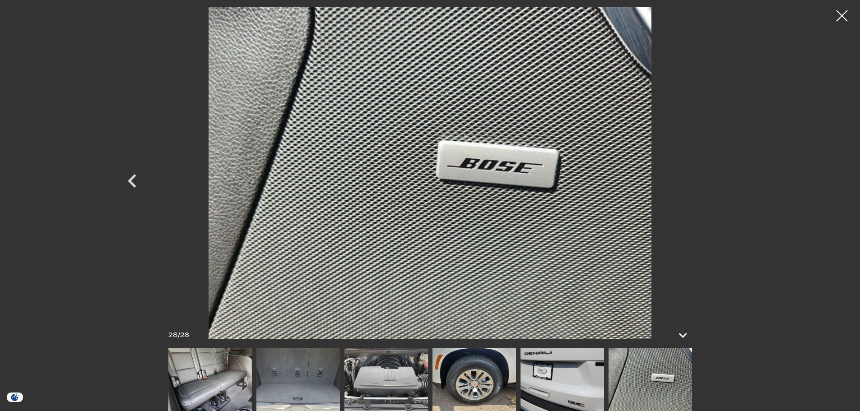
click at [728, 177] on div at bounding box center [430, 173] width 632 height 332
click at [843, 18] on div at bounding box center [843, 16] width 24 height 24
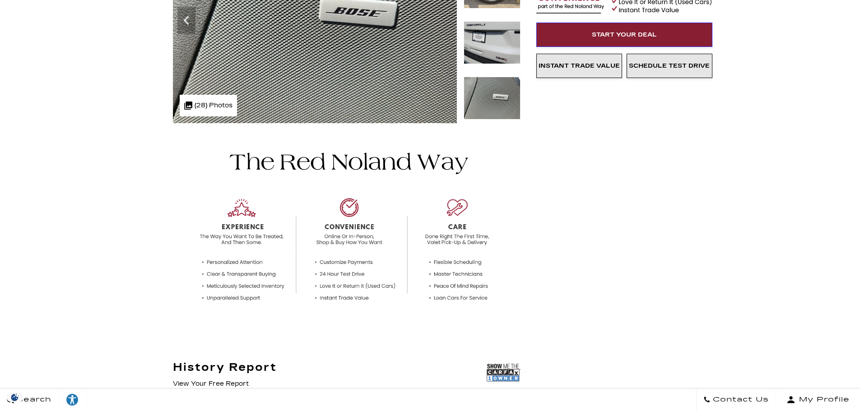
scroll to position [0, 0]
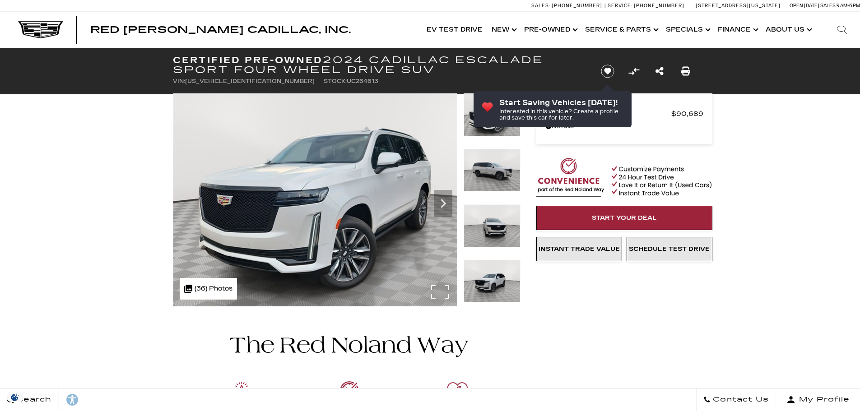
click at [207, 284] on div ".cls-1, .cls-3 { fill: #c50033; } .cls-1 { clip-rule: evenodd; } .cls-2 { clip-…" at bounding box center [208, 289] width 57 height 22
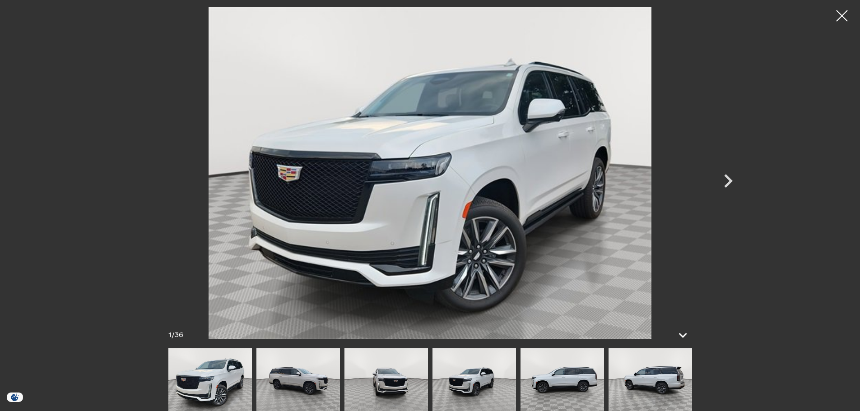
scroll to position [226, 0]
click at [641, 376] on img at bounding box center [651, 380] width 84 height 63
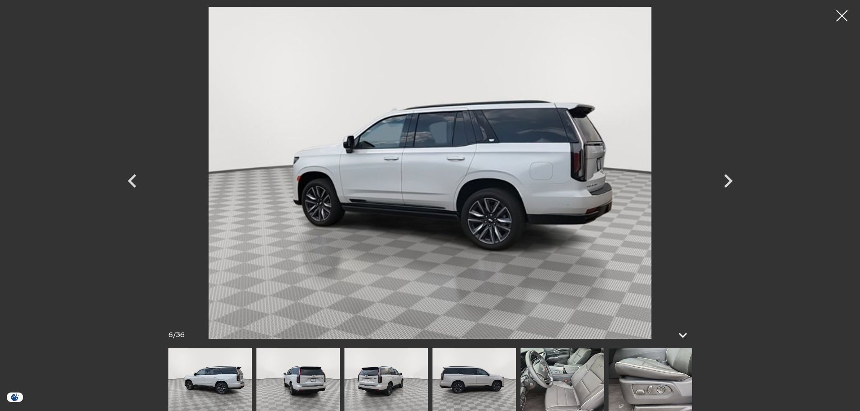
click at [645, 383] on img at bounding box center [651, 380] width 84 height 63
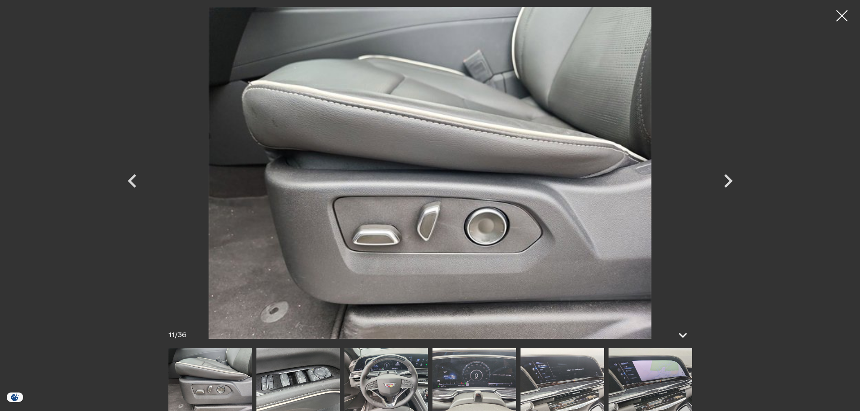
click at [409, 380] on img at bounding box center [387, 380] width 84 height 63
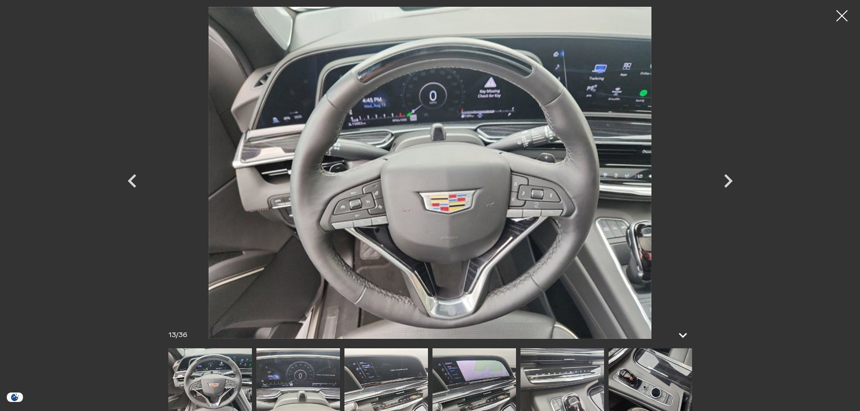
click at [405, 372] on img at bounding box center [387, 380] width 84 height 63
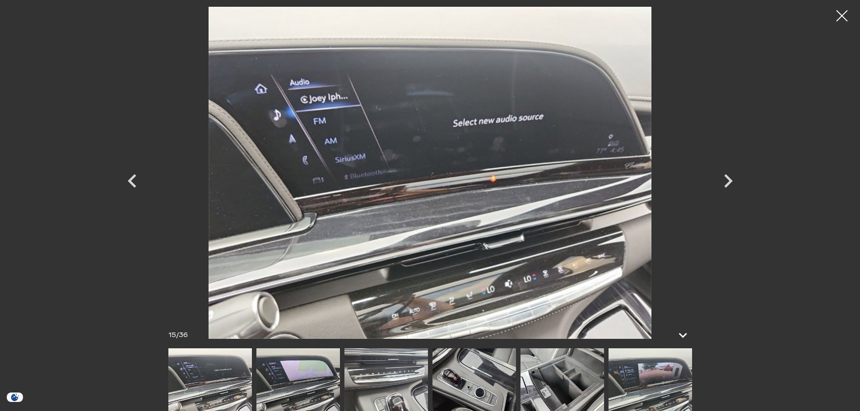
click at [472, 385] on img at bounding box center [475, 380] width 84 height 63
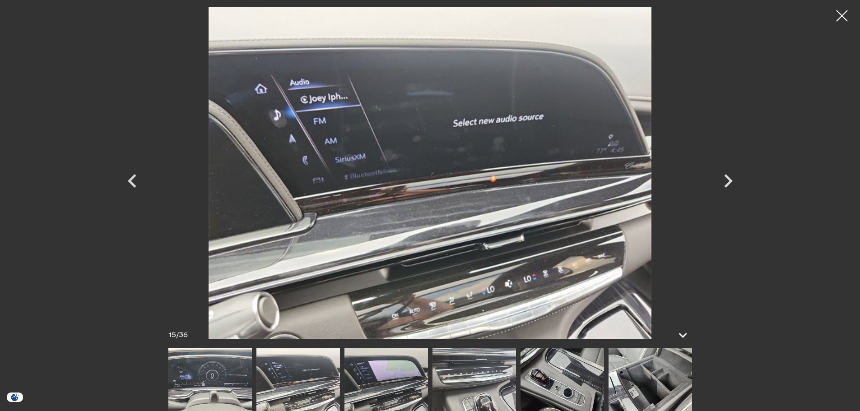
click at [232, 374] on img at bounding box center [210, 380] width 84 height 63
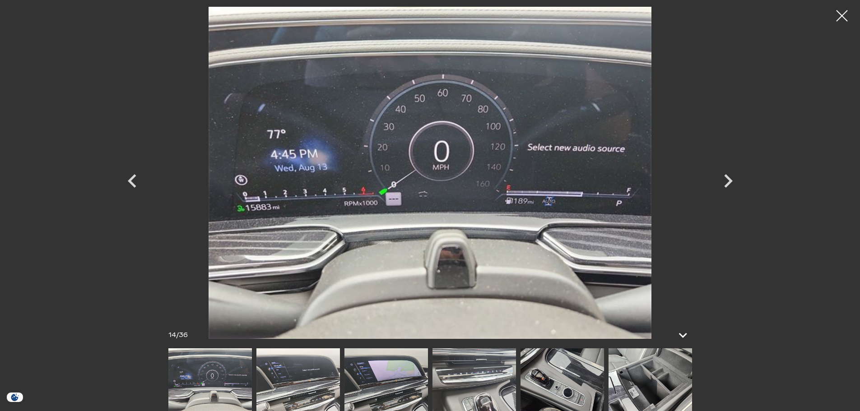
click at [684, 382] on img at bounding box center [651, 380] width 84 height 63
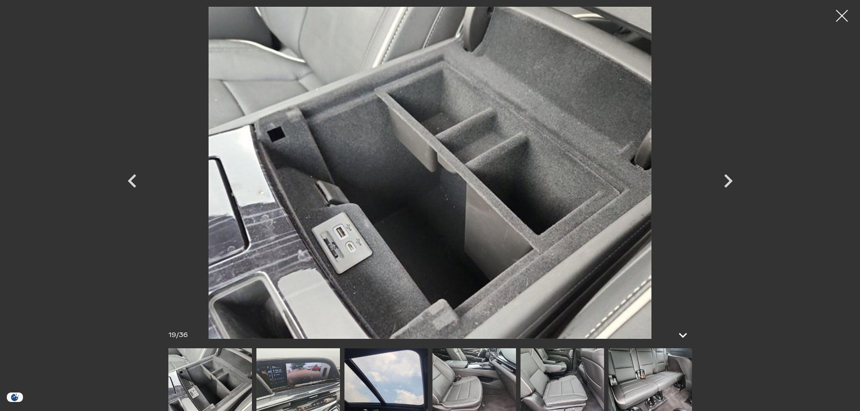
click at [844, 16] on div at bounding box center [843, 16] width 24 height 24
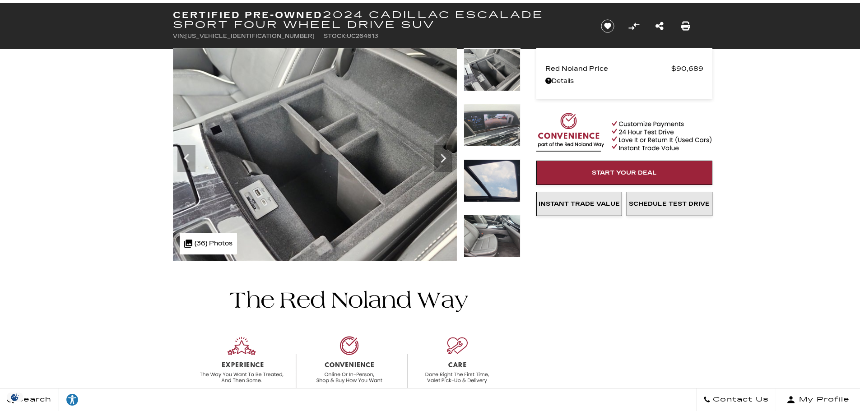
scroll to position [0, 0]
